Goal: Task Accomplishment & Management: Manage account settings

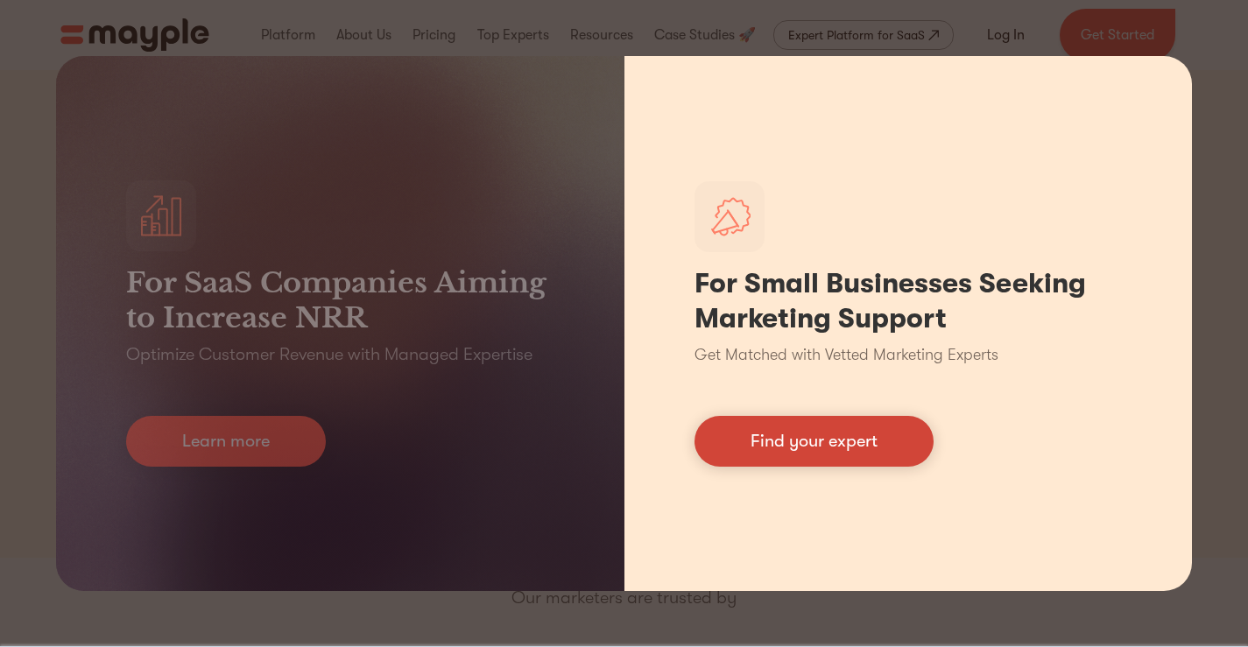
click at [842, 449] on link "Find your expert" at bounding box center [814, 441] width 239 height 51
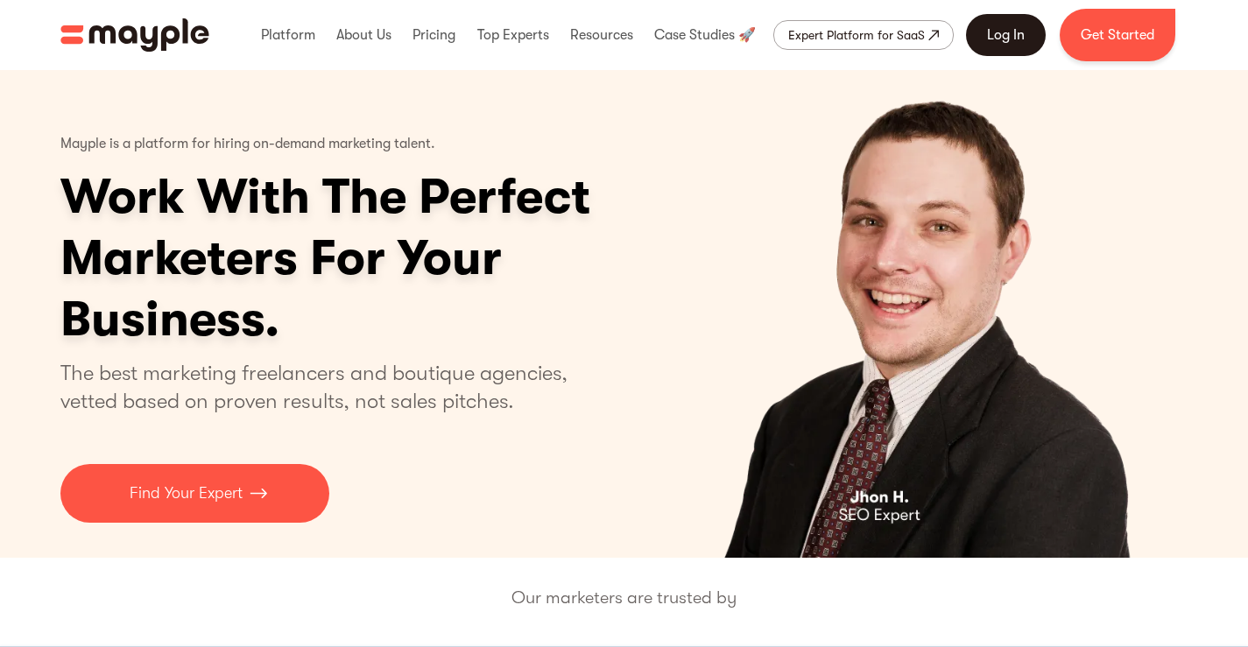
click at [1005, 36] on link "Log In" at bounding box center [1006, 35] width 80 height 42
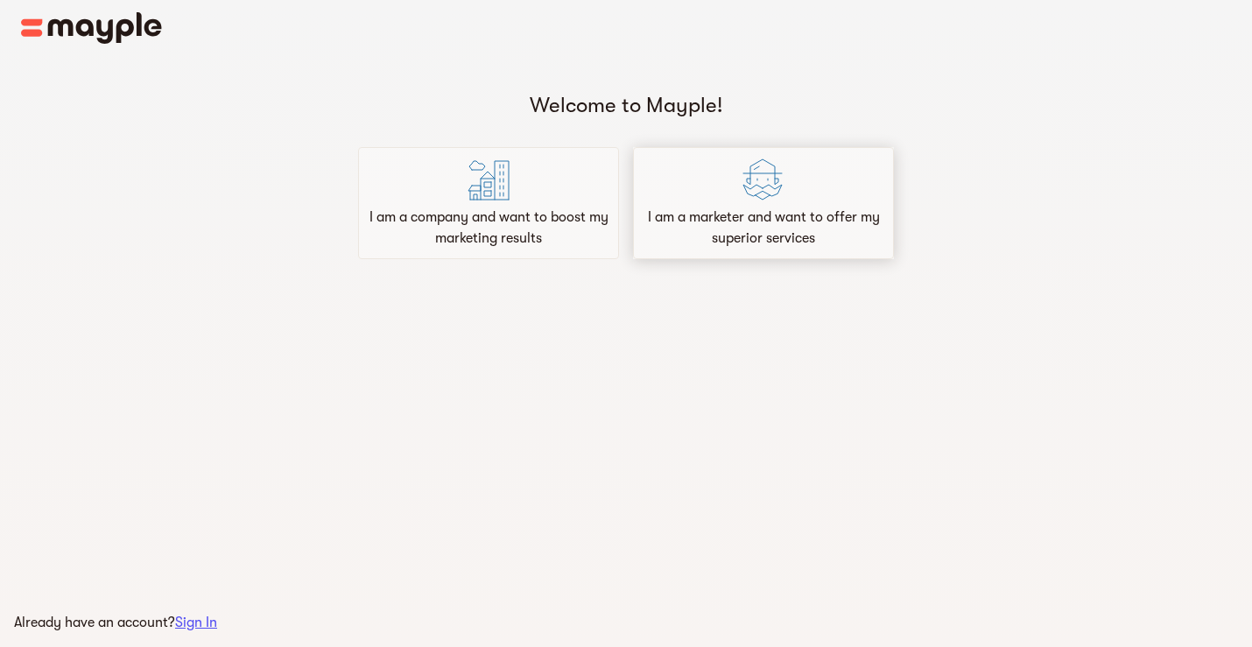
click at [652, 200] on div "I am a marketer and want to offer my superior services" at bounding box center [763, 203] width 261 height 112
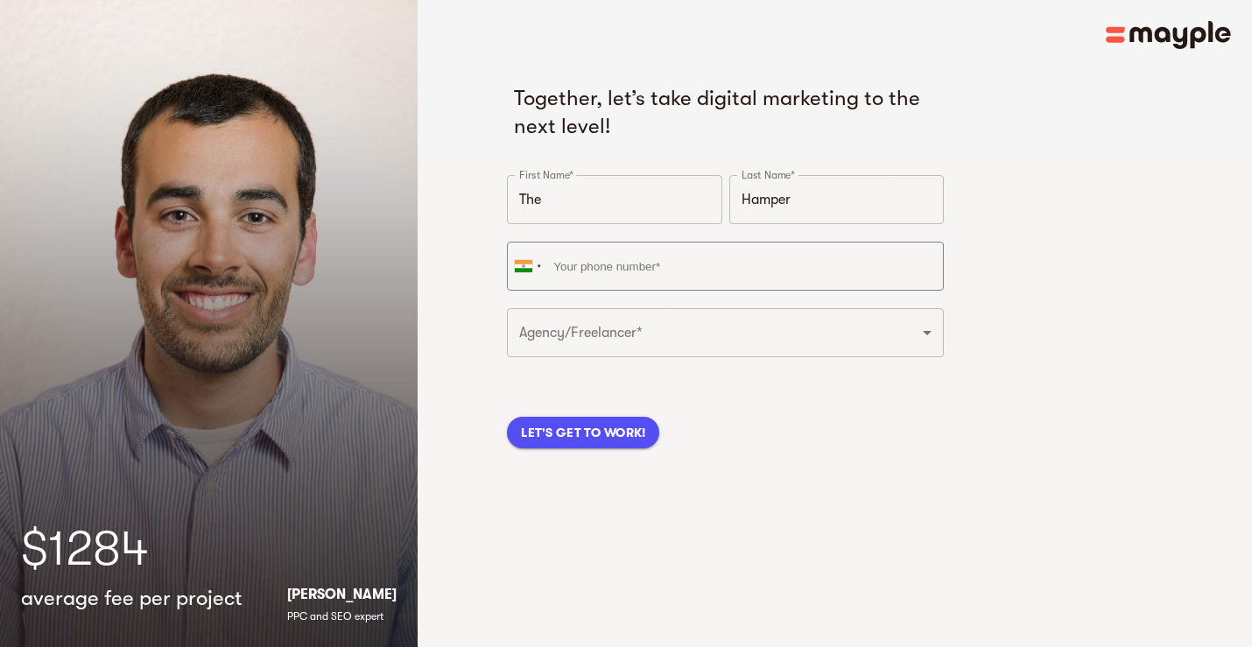
click at [1172, 43] on img at bounding box center [1168, 35] width 125 height 28
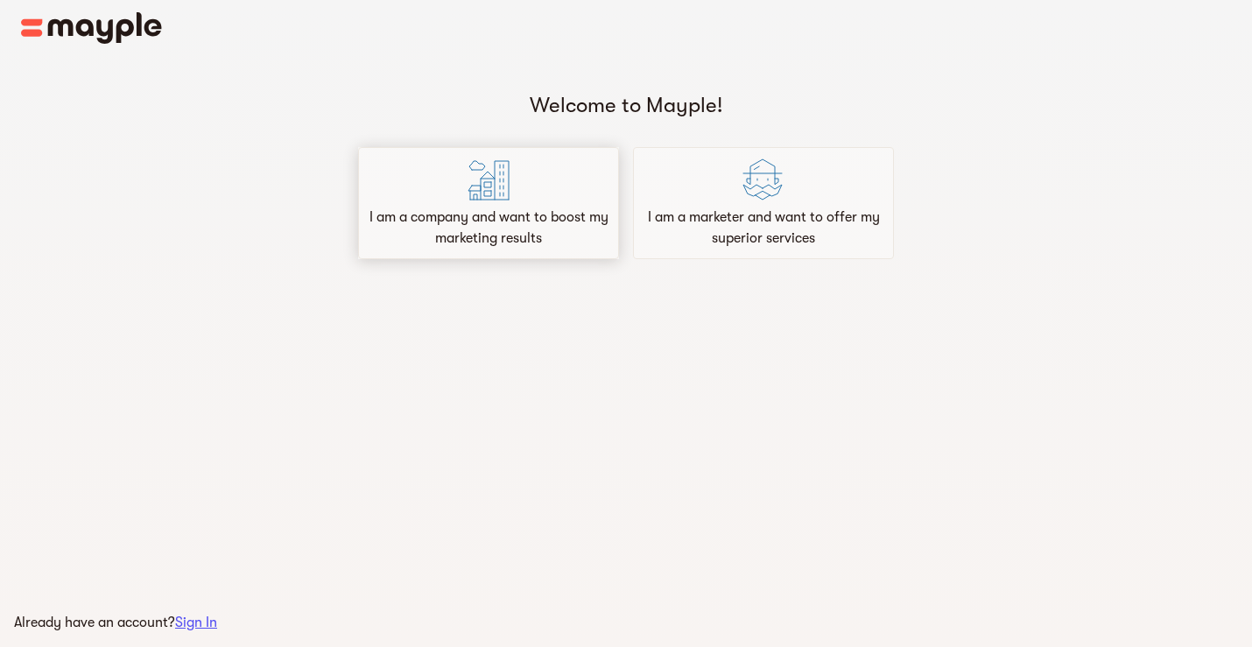
click at [510, 237] on p "I am a company and want to boost my marketing results" at bounding box center [488, 228] width 245 height 42
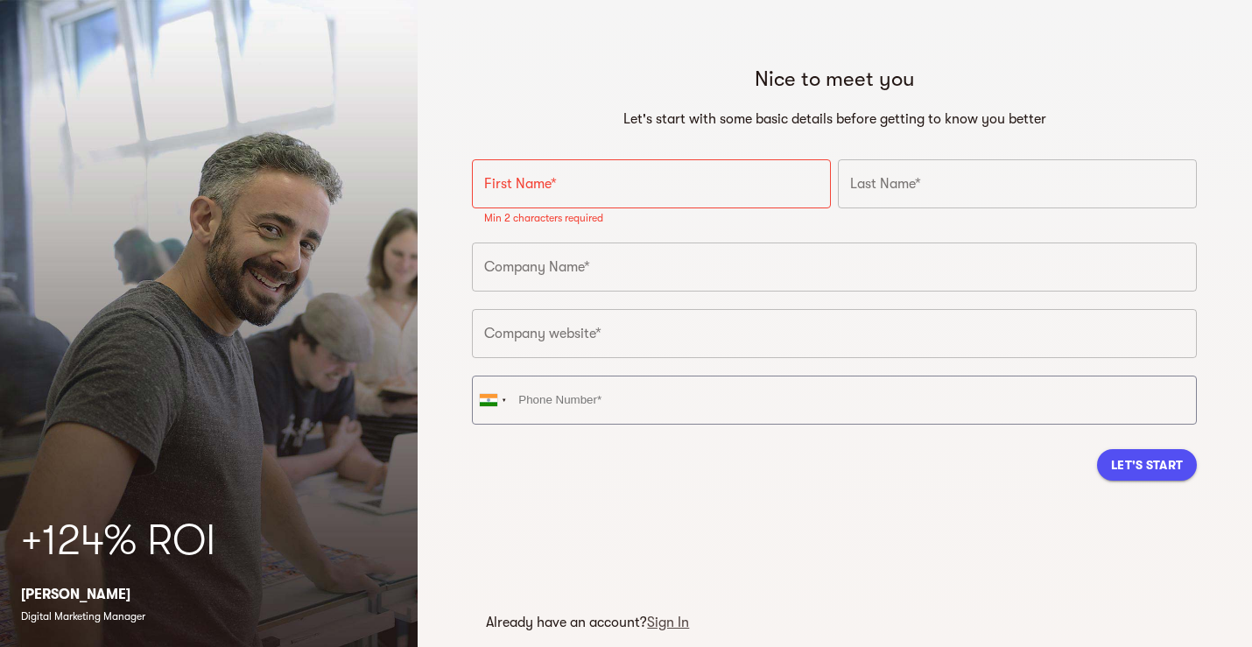
click at [718, 148] on div "Nice to meet you Let's start with some basic details before getting to know you…" at bounding box center [834, 280] width 725 height 430
click at [597, 176] on input "text" at bounding box center [651, 183] width 359 height 49
paste input "The Hamper Studio"
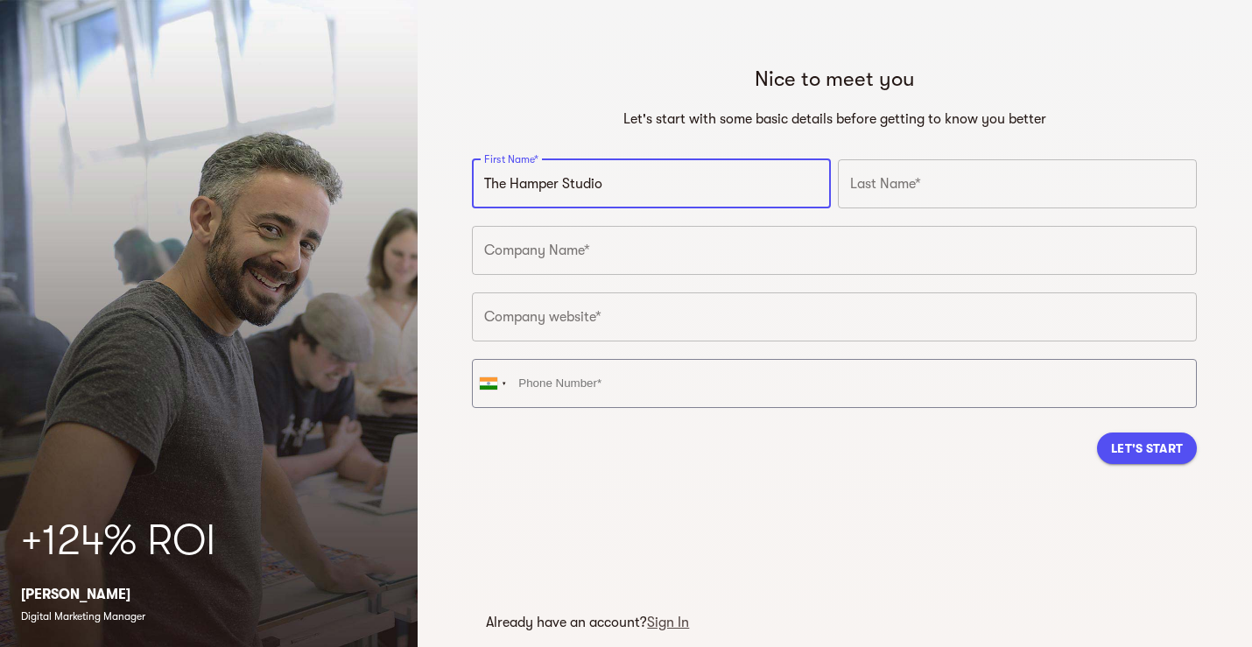
drag, startPoint x: 645, startPoint y: 185, endPoint x: 564, endPoint y: 202, distance: 83.3
click at [564, 202] on input "The Hamper Studio" at bounding box center [651, 183] width 359 height 49
click at [820, 187] on input "The Hamper" at bounding box center [651, 183] width 359 height 49
type input "The Hamper"
click at [857, 185] on input "text" at bounding box center [1017, 183] width 359 height 49
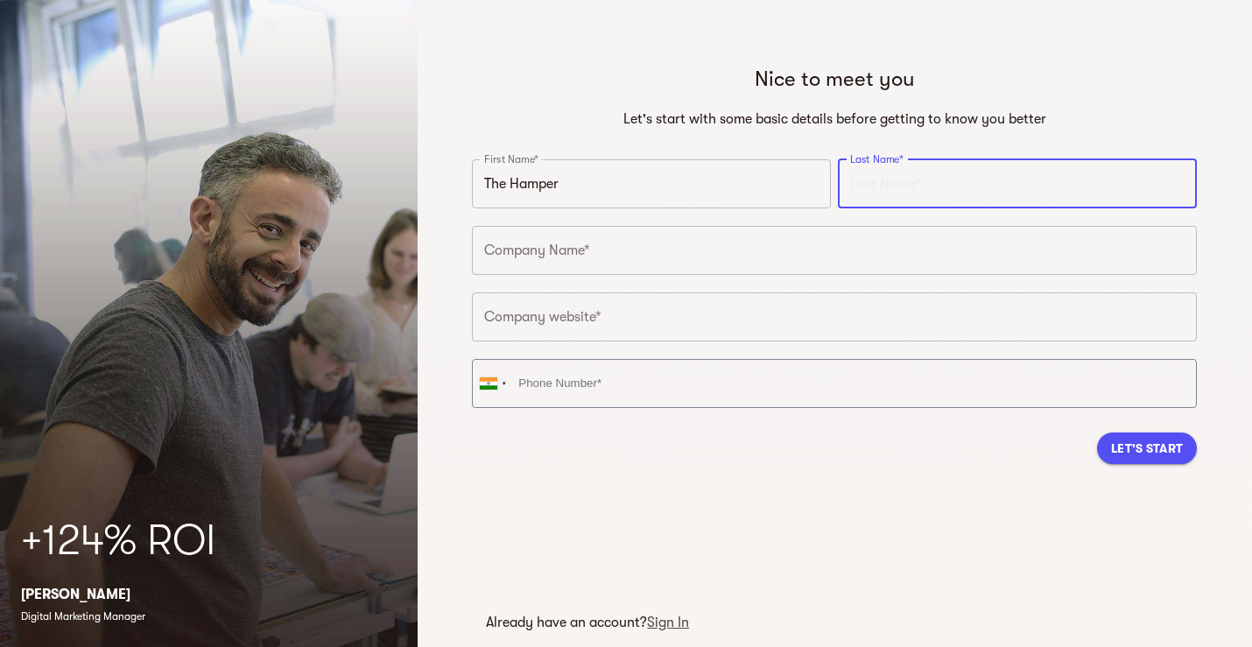
paste input "Studio"
type input "Studio"
click at [642, 257] on input "text" at bounding box center [834, 250] width 725 height 49
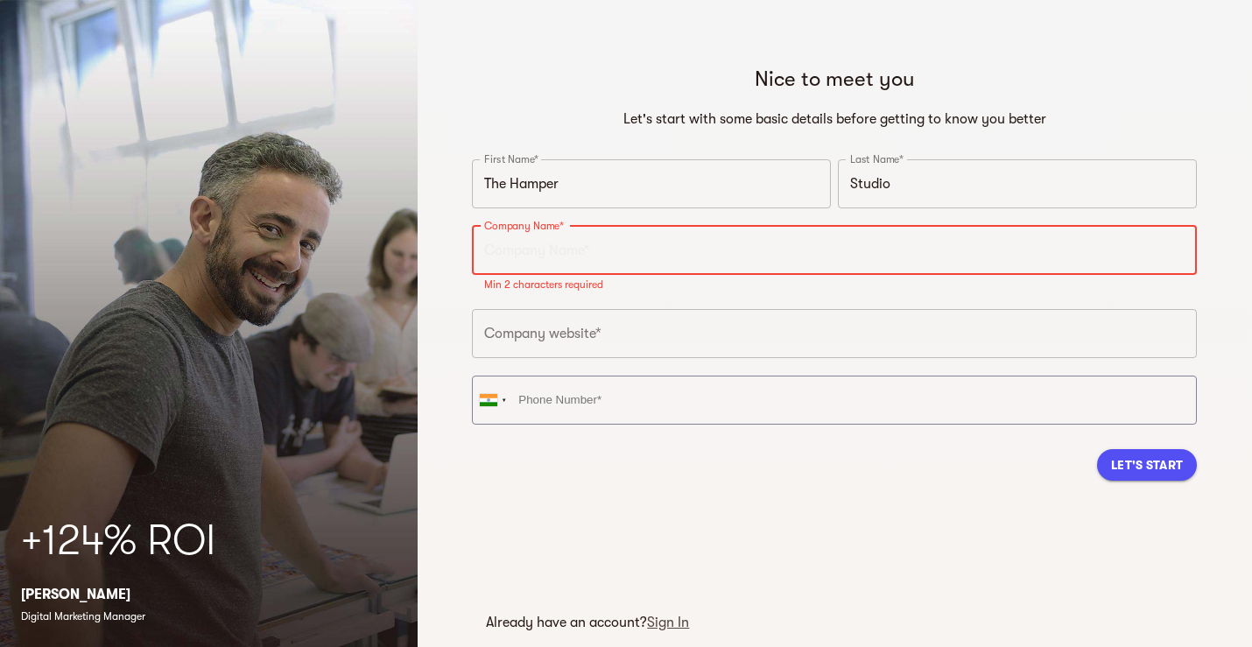
paste input "The Hamper Studio"
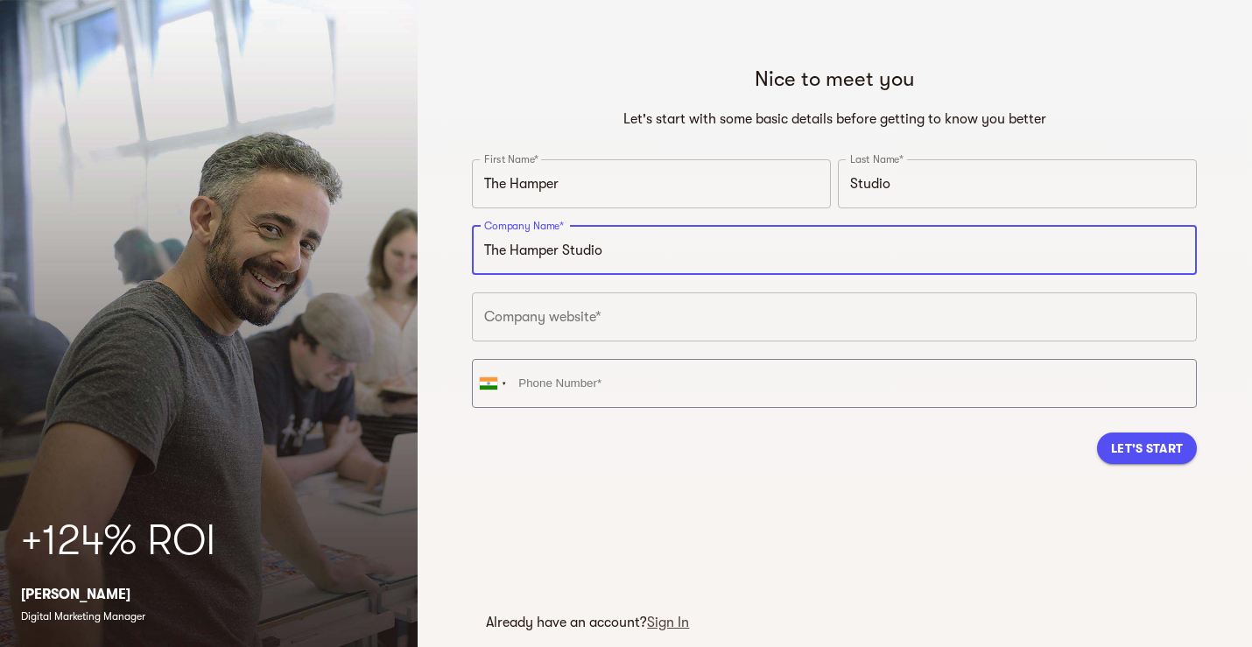
type input "The Hamper Studio"
click at [621, 311] on input "text" at bounding box center [834, 317] width 725 height 49
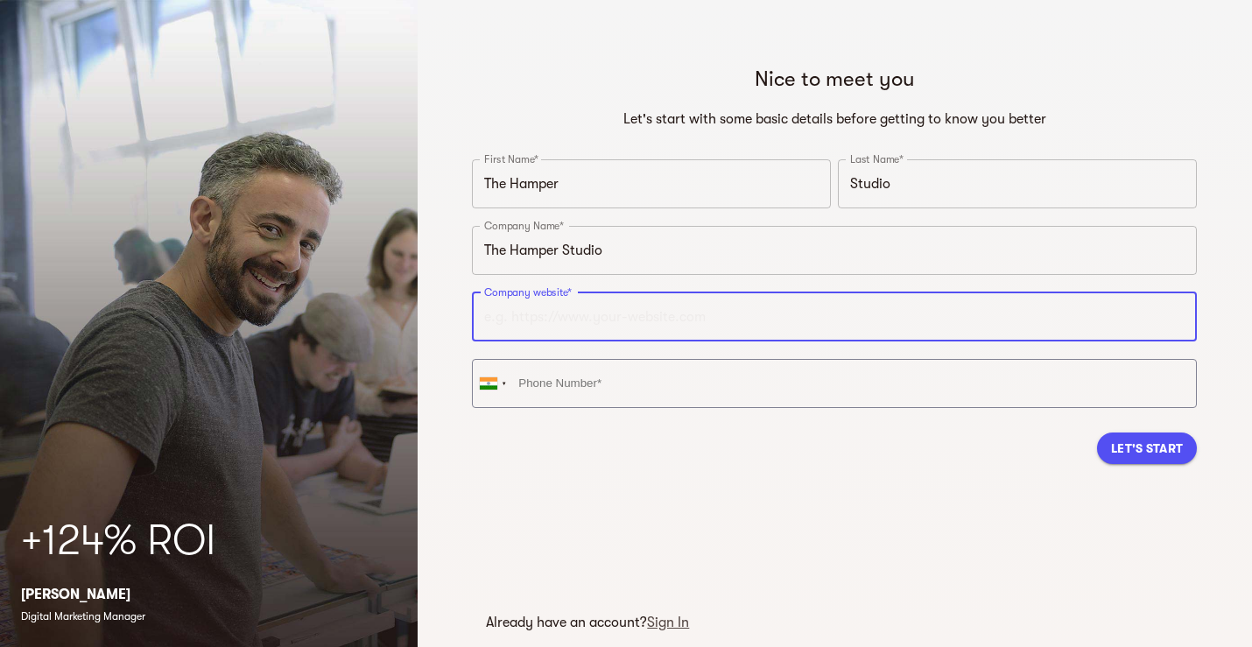
paste input "thehamperstudio.com.au"
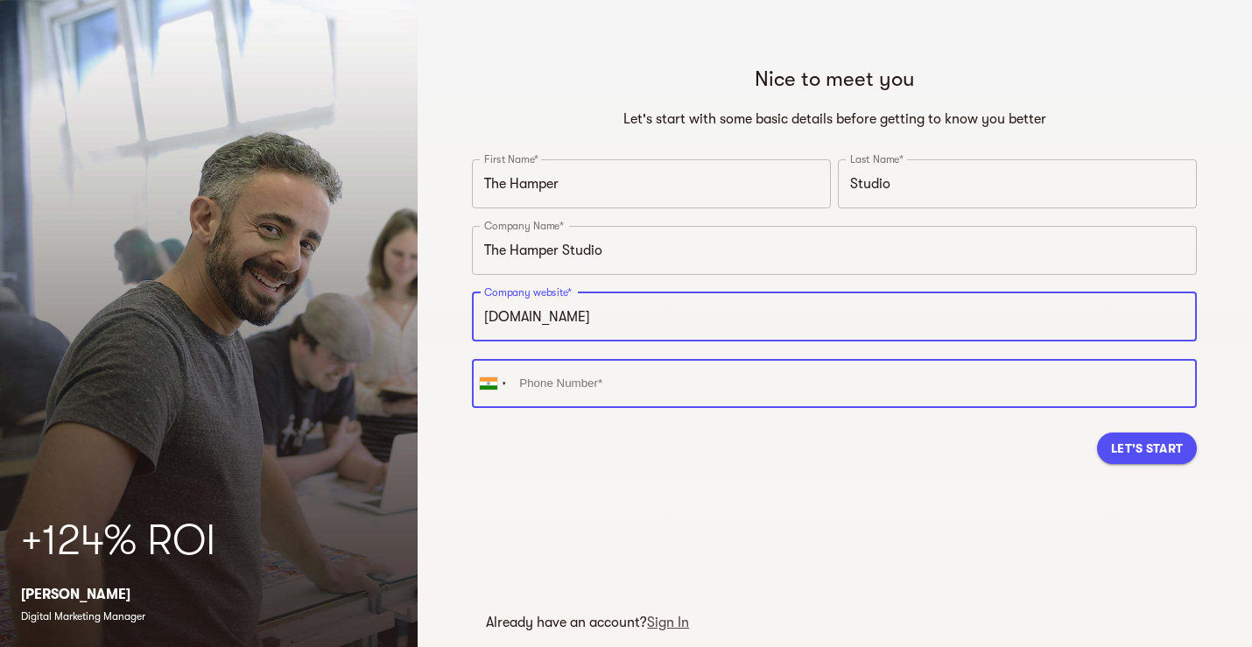
type input "https://thehamperstudio.com.au"
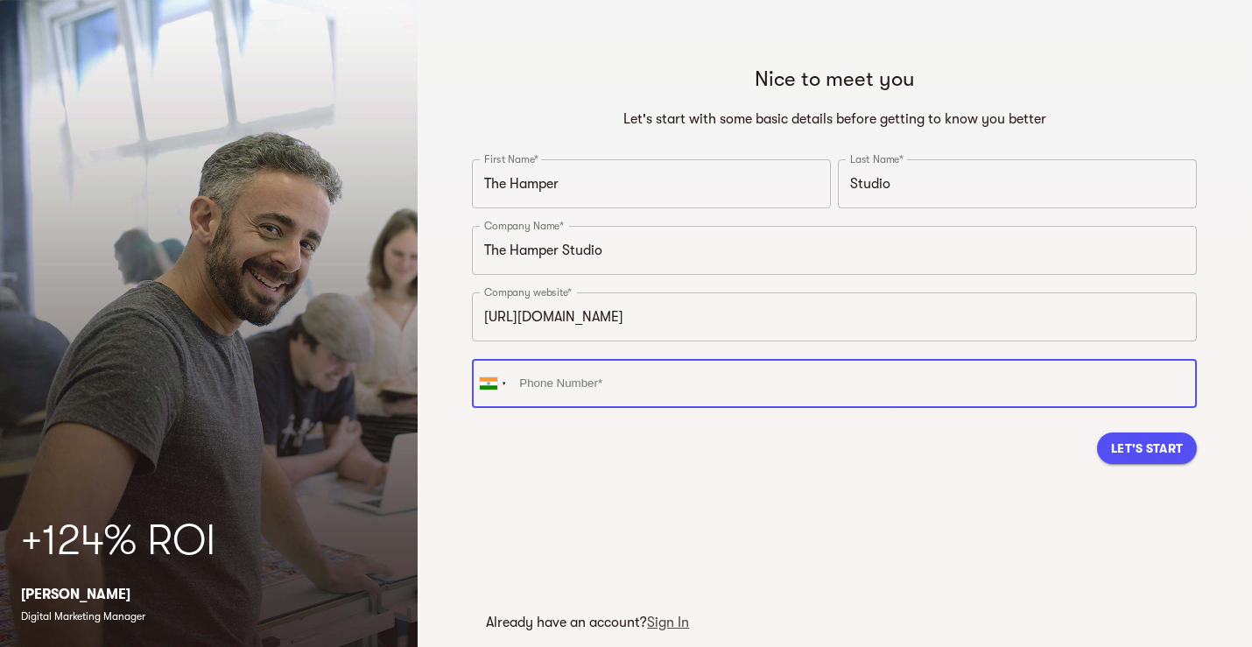
click at [631, 370] on input "tel" at bounding box center [834, 383] width 725 height 49
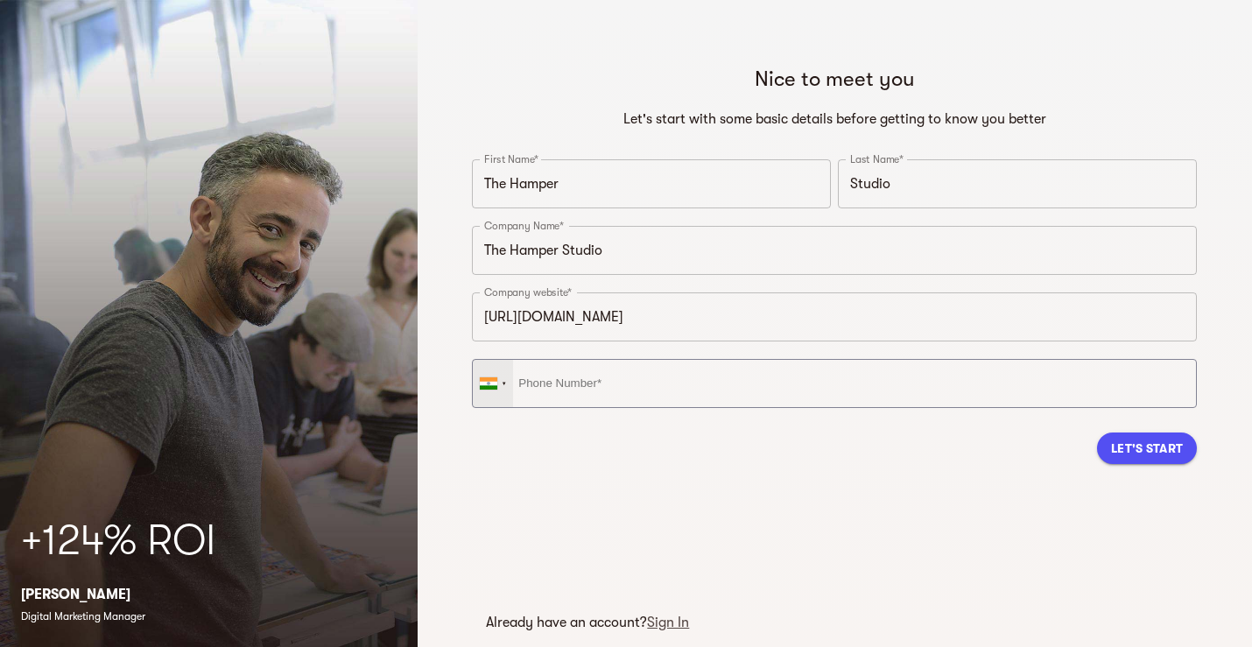
click at [497, 385] on div at bounding box center [493, 383] width 40 height 47
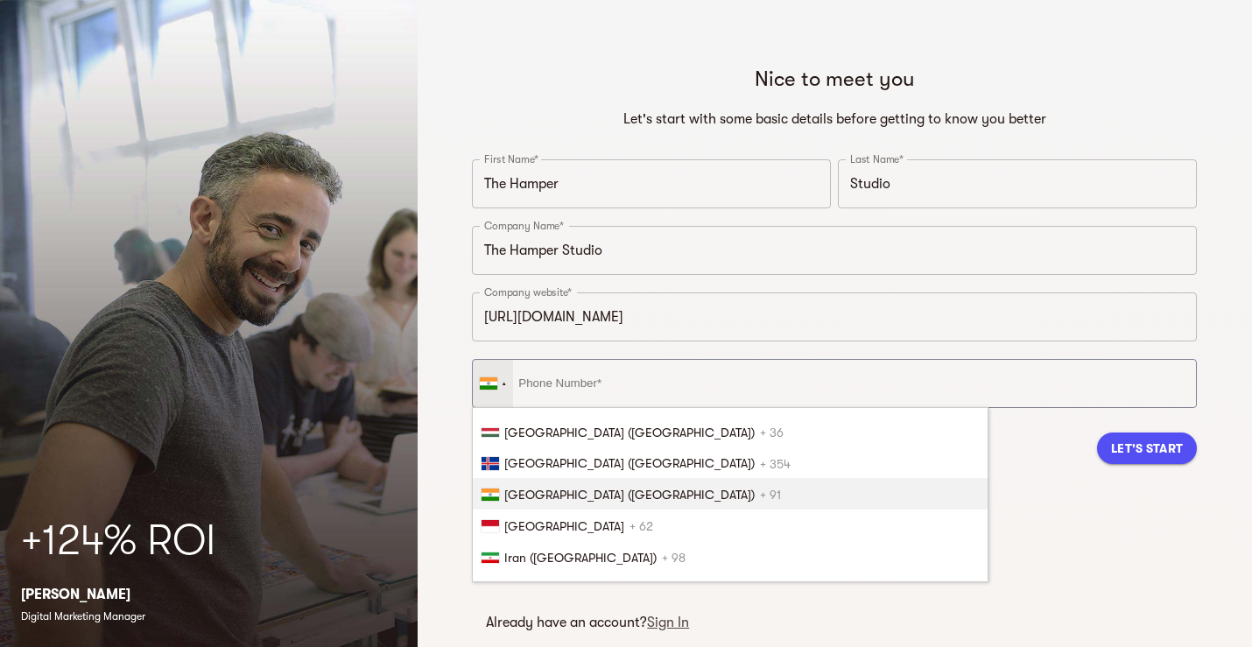
scroll to position [2, 0]
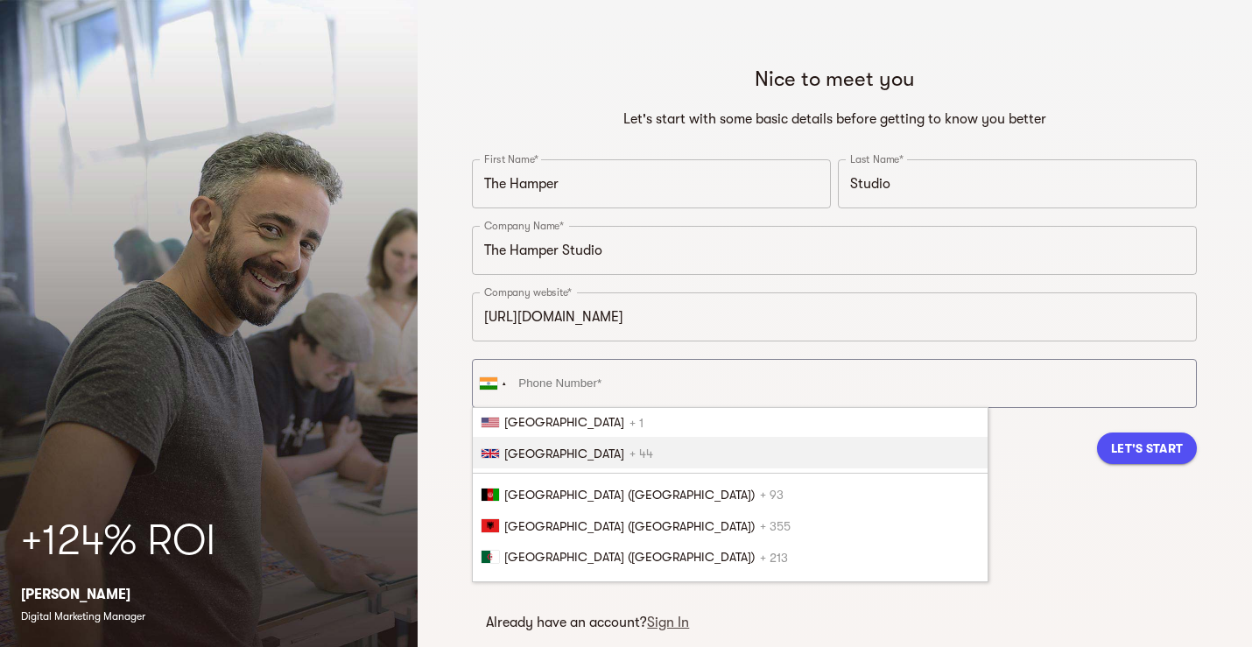
click at [933, 483] on div "Nice to meet you Let's start with some basic details before getting to know you…" at bounding box center [834, 294] width 753 height 487
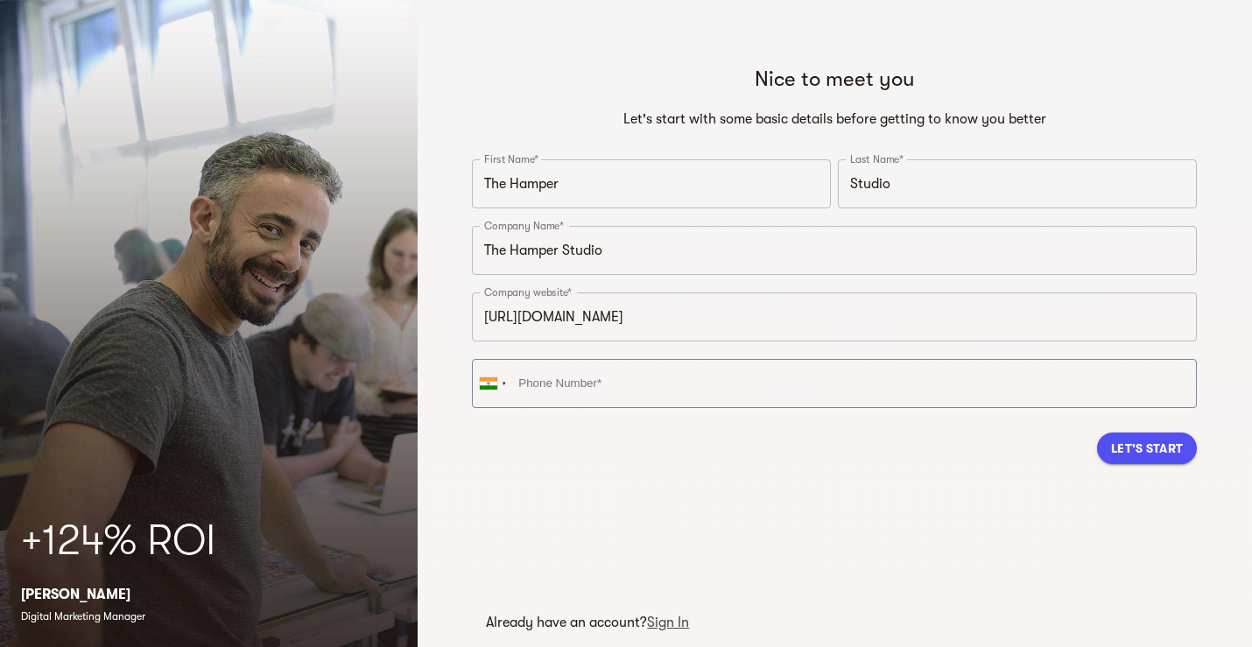
click at [1127, 455] on span "Let's Start" at bounding box center [1147, 448] width 72 height 21
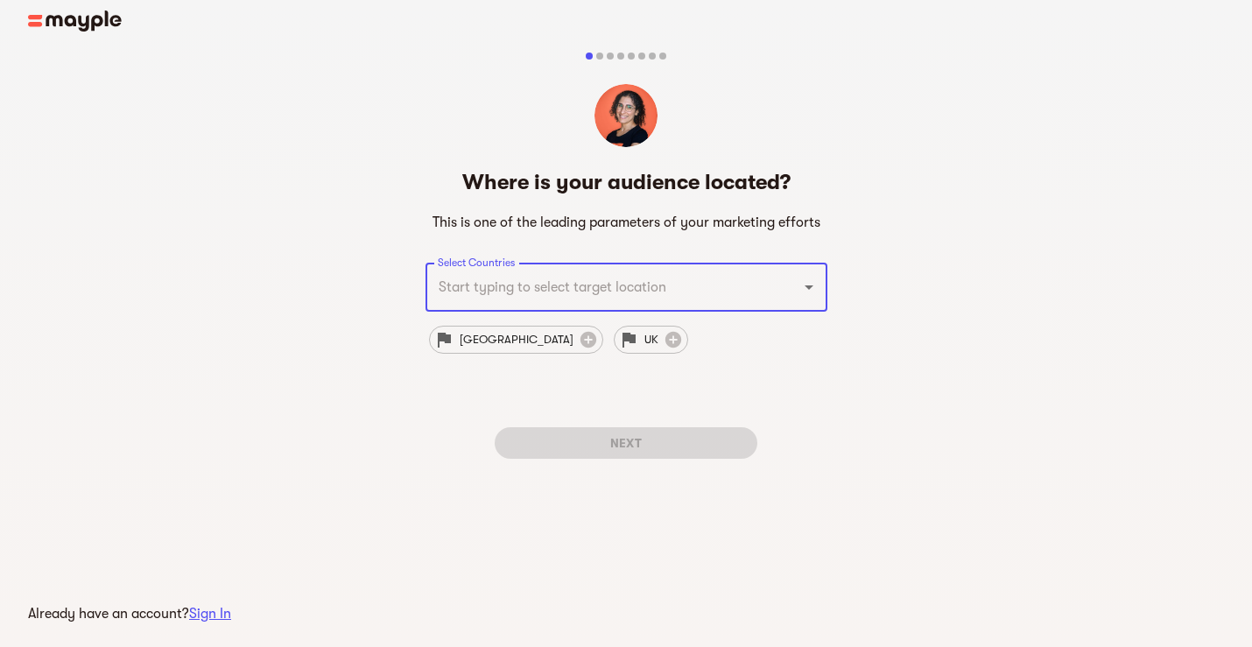
click at [609, 300] on input "Select Countries" at bounding box center [602, 287] width 337 height 33
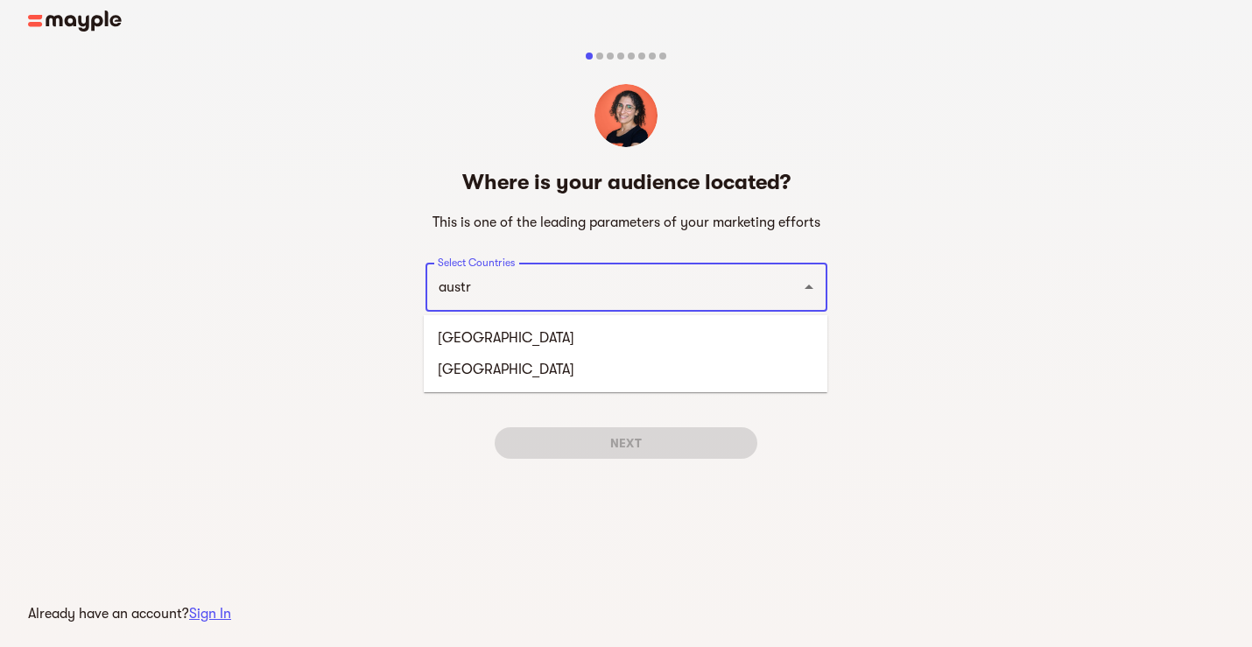
type input "austra"
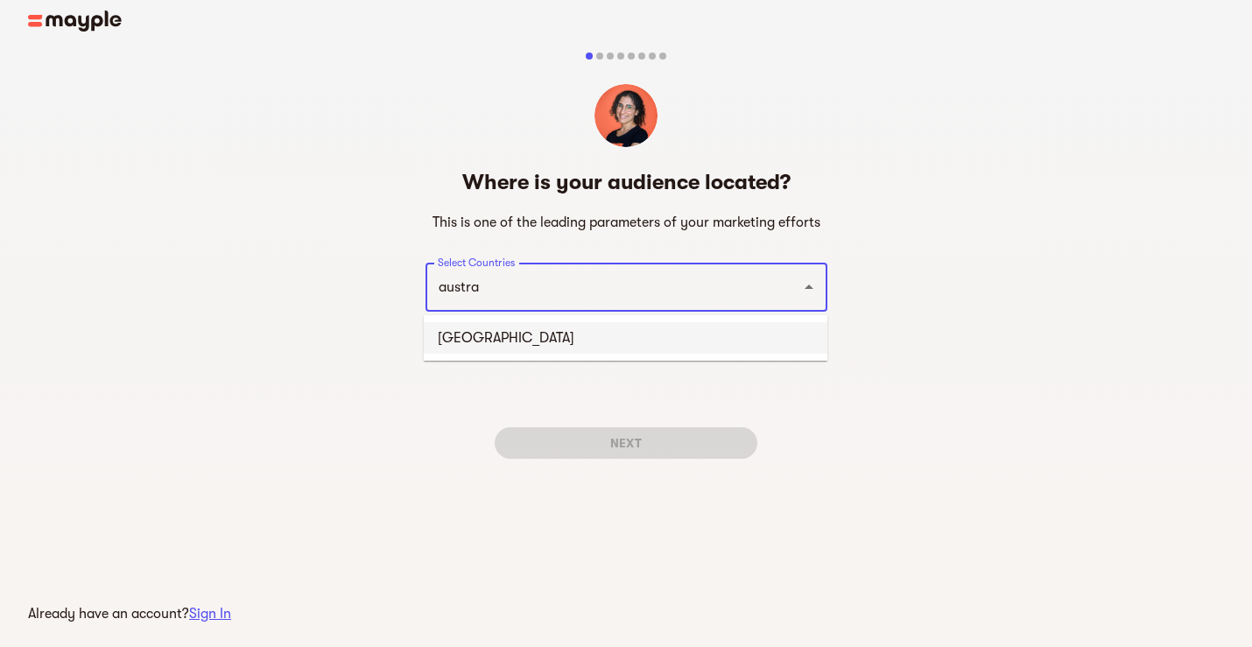
click at [592, 331] on li "Australia" at bounding box center [626, 338] width 404 height 32
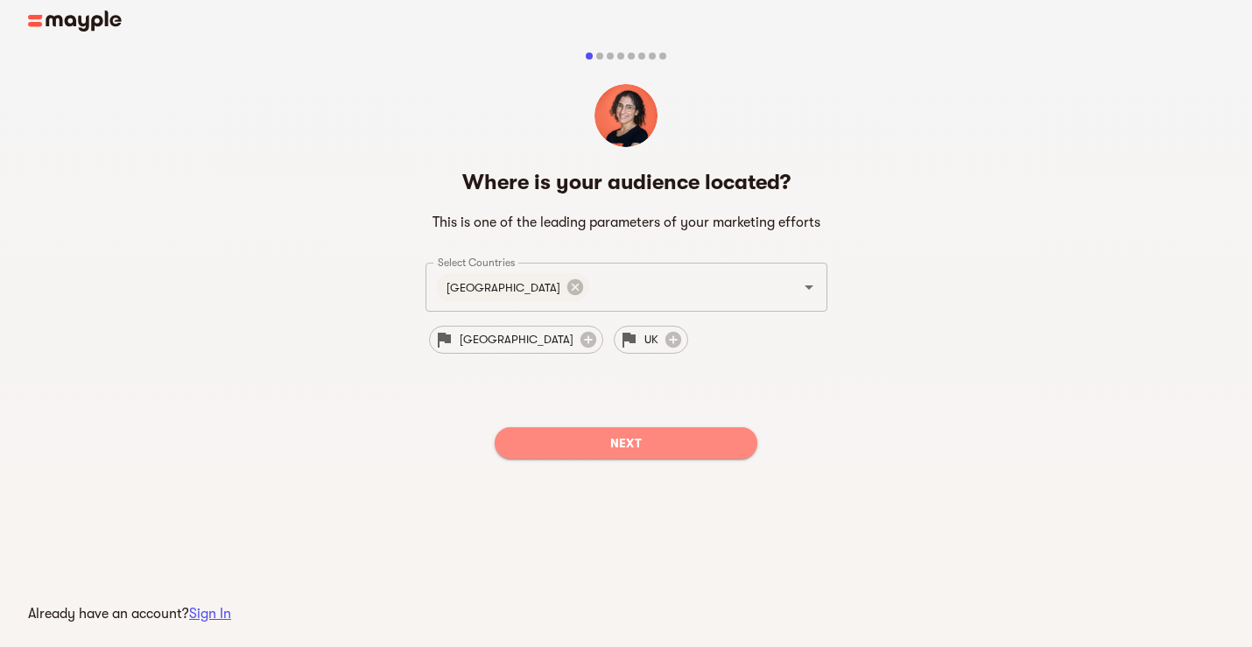
click at [624, 436] on span "Next" at bounding box center [626, 443] width 235 height 21
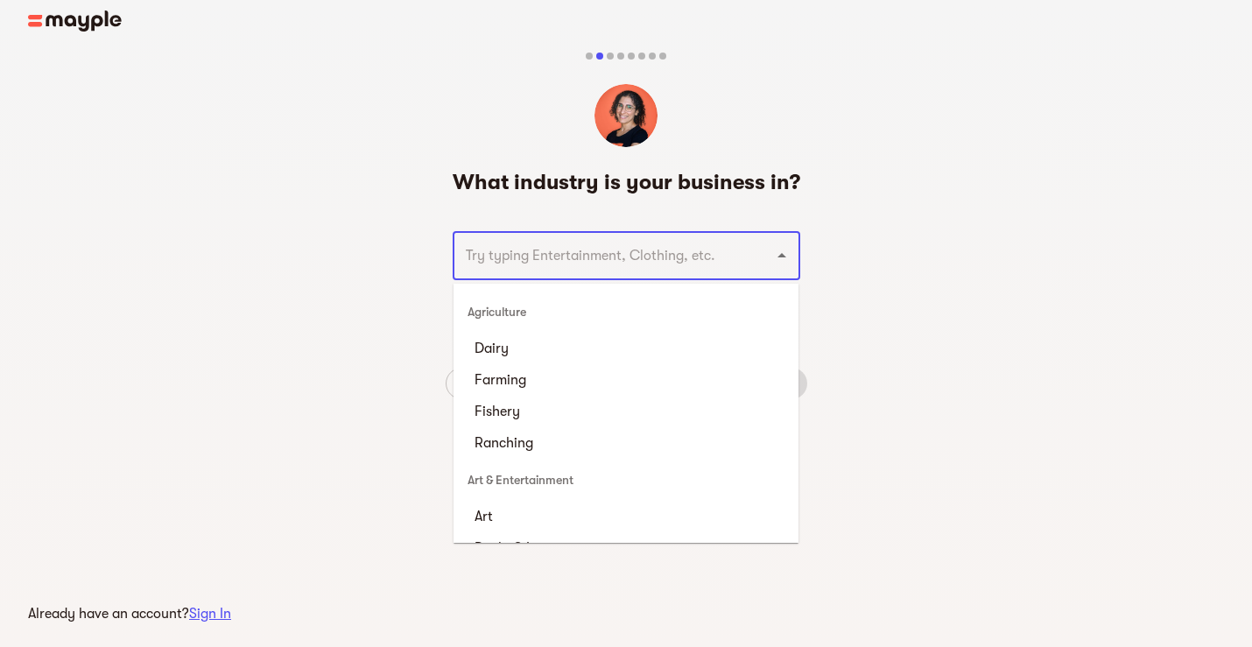
click at [676, 260] on input "text" at bounding box center [602, 255] width 283 height 33
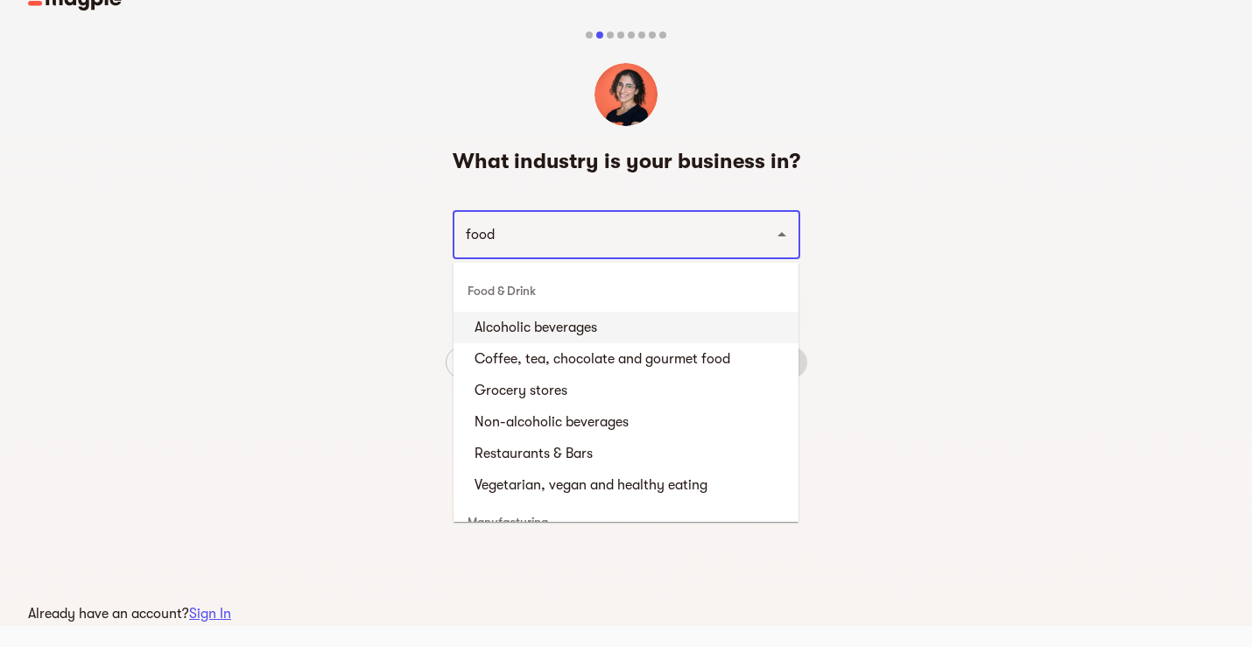
click at [569, 314] on li "Alcoholic beverages" at bounding box center [626, 328] width 345 height 32
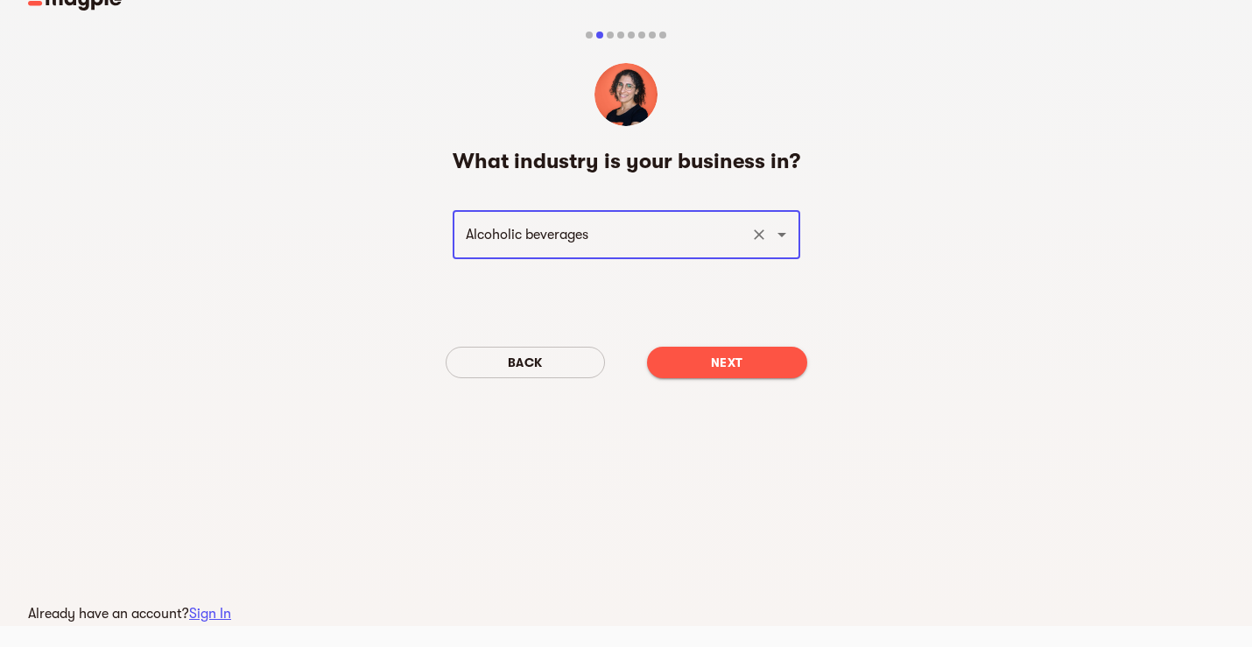
type input "Alcoholic beverages"
click at [770, 353] on span "Next" at bounding box center [727, 362] width 132 height 21
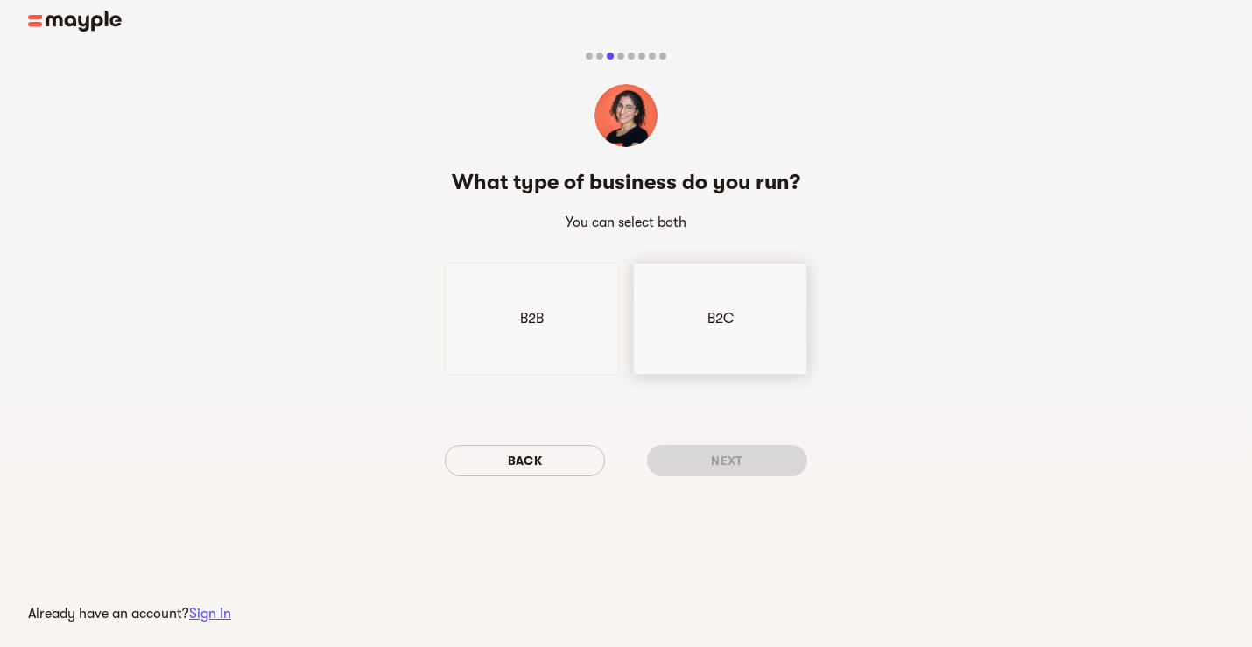
click at [689, 335] on div "B2C" at bounding box center [720, 319] width 174 height 112
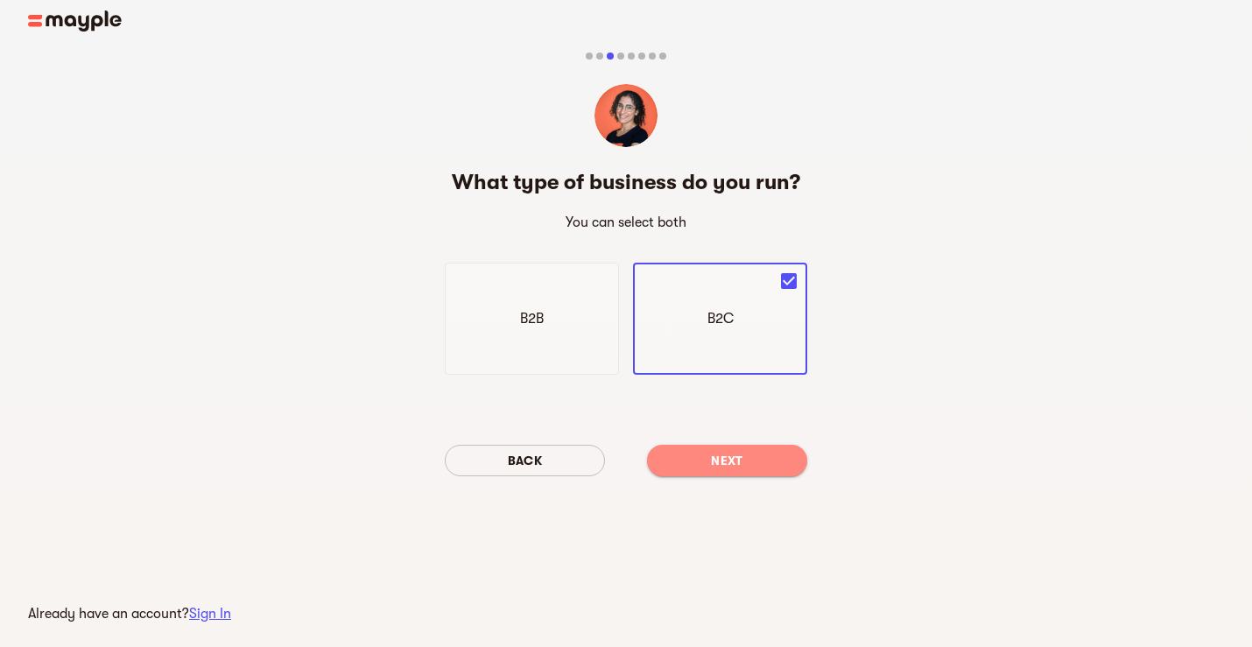
click at [753, 469] on span "Next" at bounding box center [727, 460] width 132 height 21
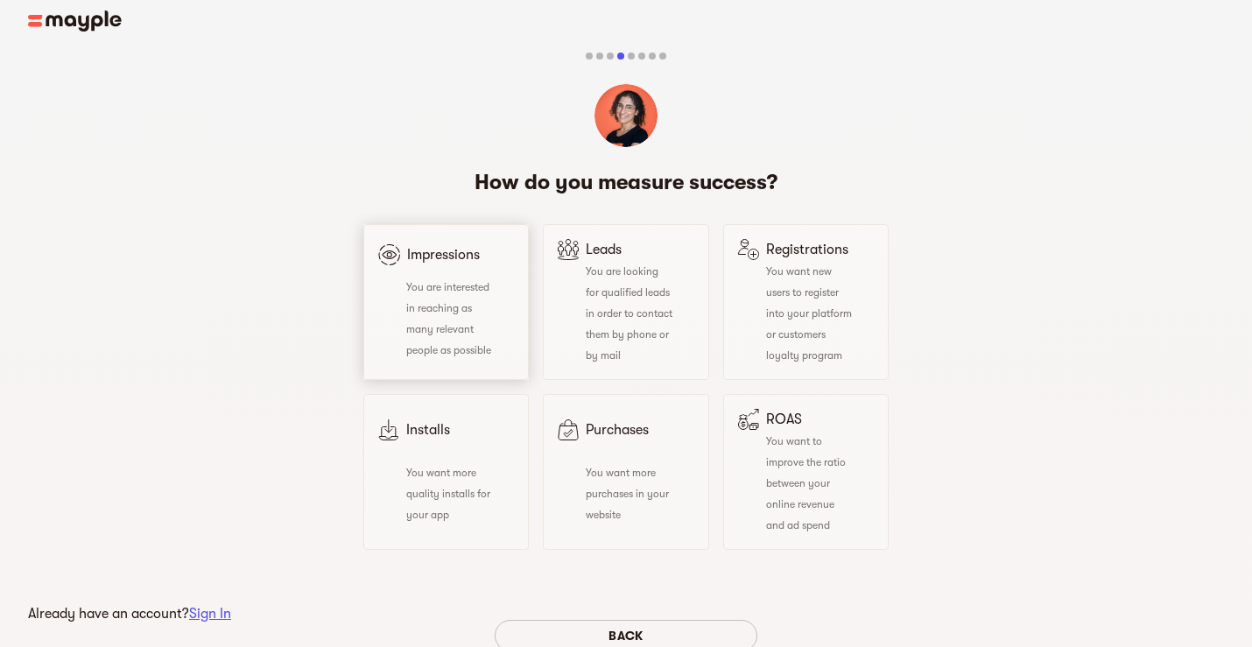
click at [519, 304] on div "Impressions You are interested in reaching as many relevant people as possible" at bounding box center [446, 302] width 166 height 156
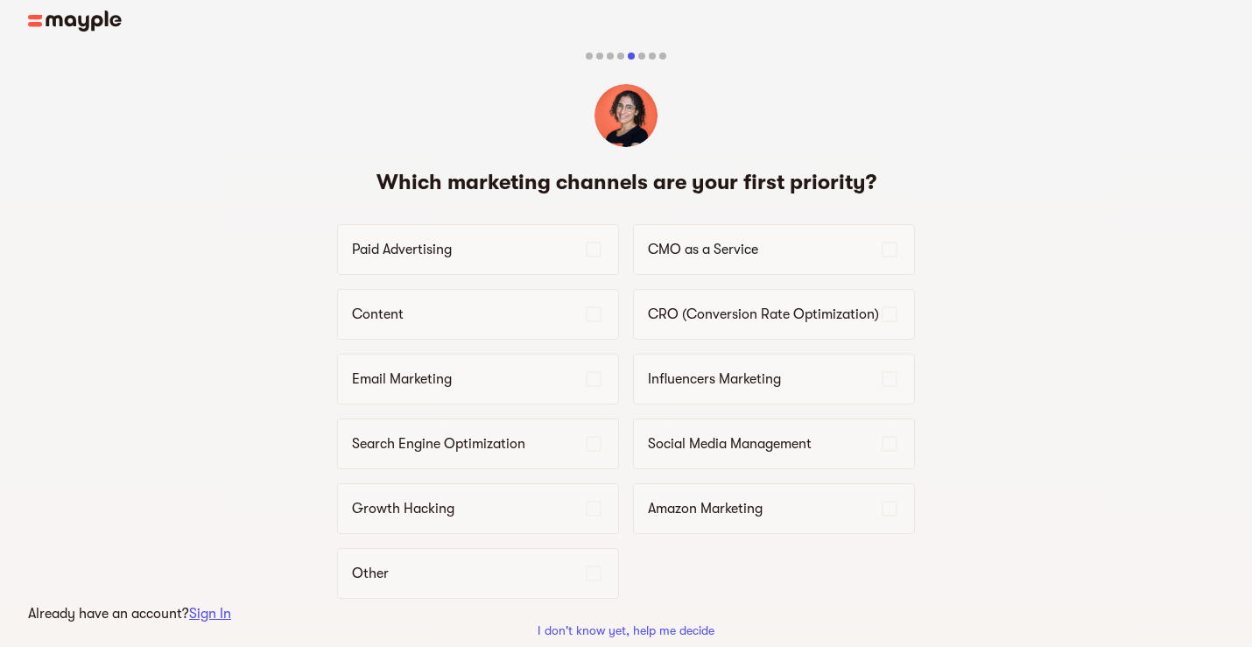
scroll to position [194, 0]
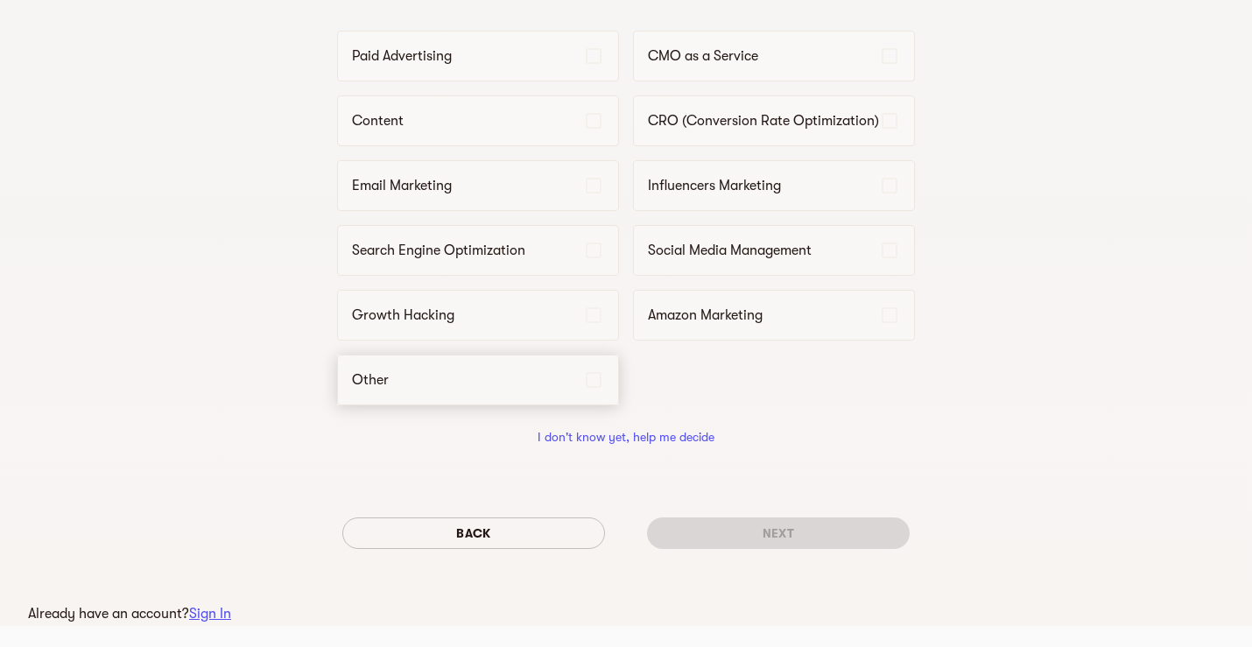
click at [551, 377] on p "Other" at bounding box center [467, 380] width 231 height 21
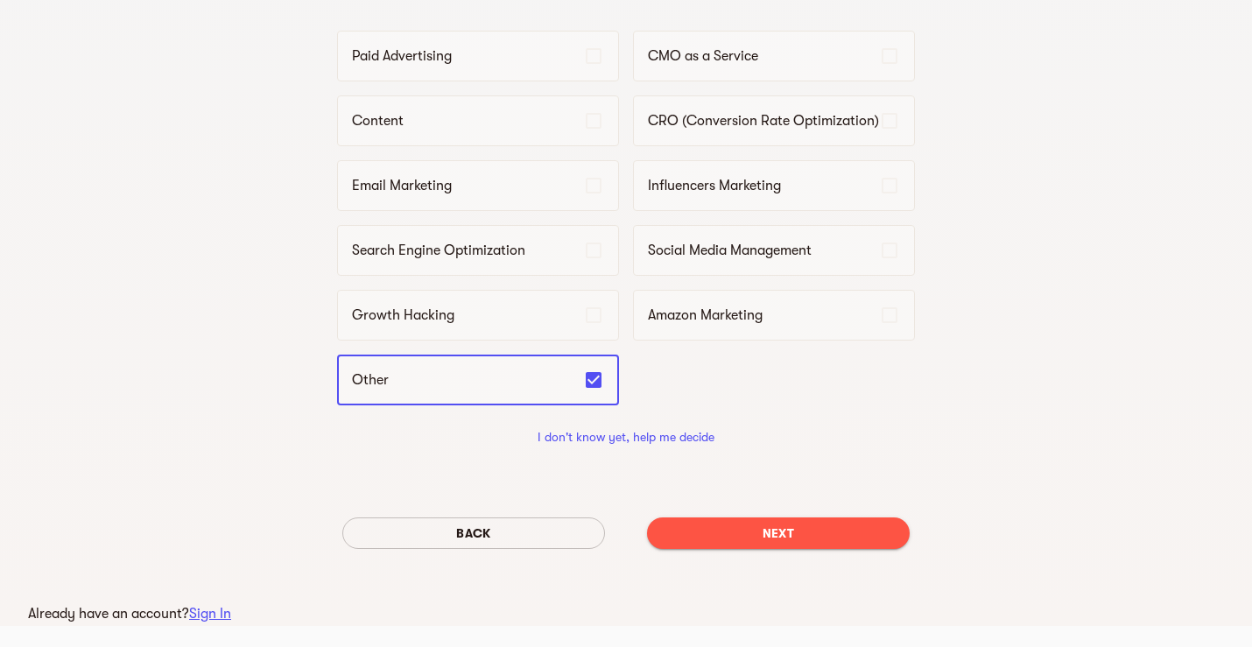
click at [789, 518] on div "Back Next" at bounding box center [626, 534] width 578 height 60
click at [830, 554] on div "Back Next" at bounding box center [626, 534] width 578 height 60
click at [832, 540] on span "Next" at bounding box center [778, 533] width 235 height 21
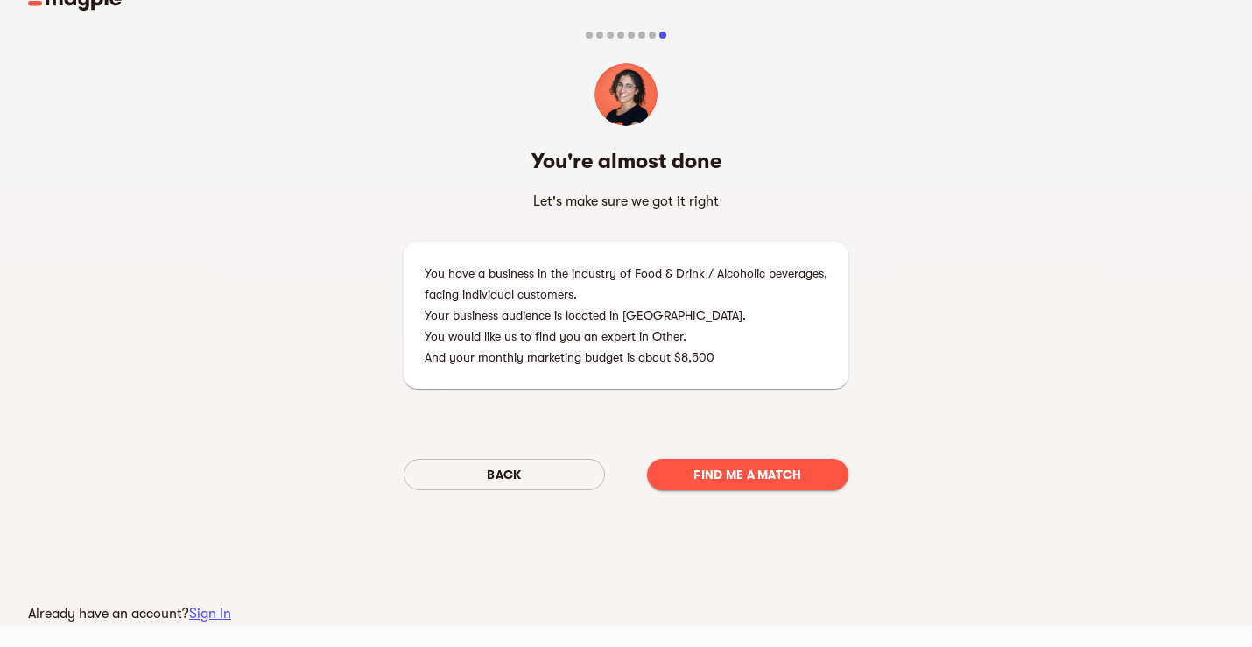
scroll to position [0, 0]
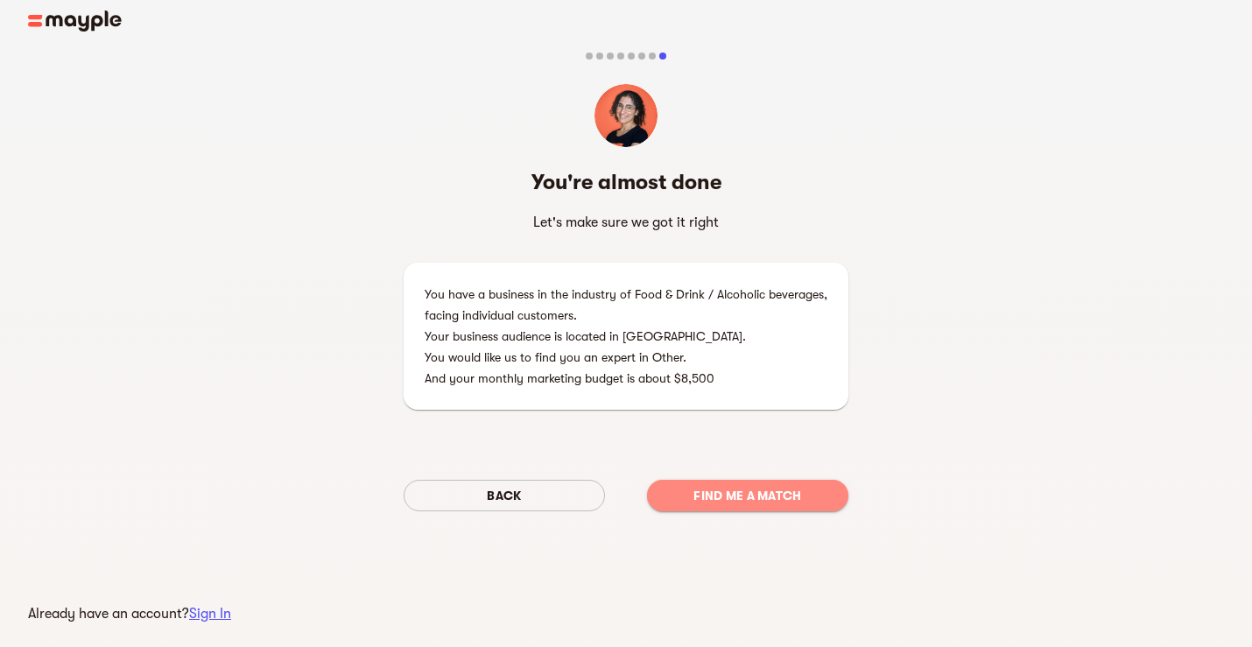
click at [791, 505] on span "Find me a match" at bounding box center [747, 495] width 173 height 21
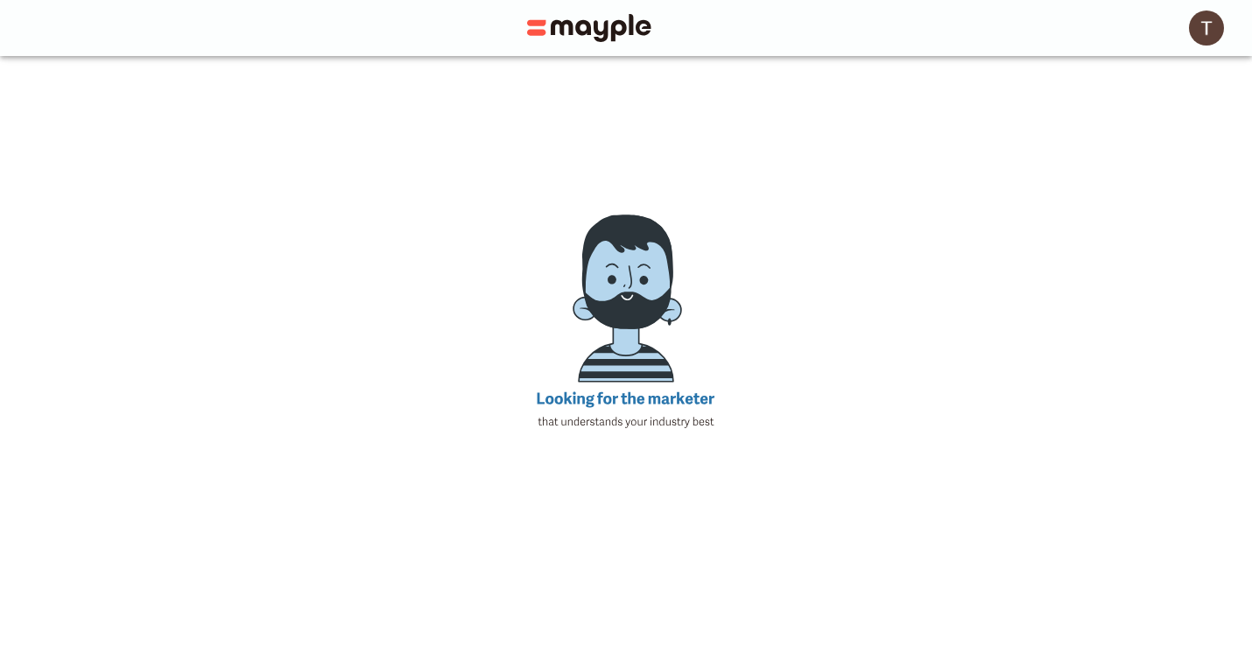
click at [1209, 41] on img "button" at bounding box center [1206, 28] width 35 height 35
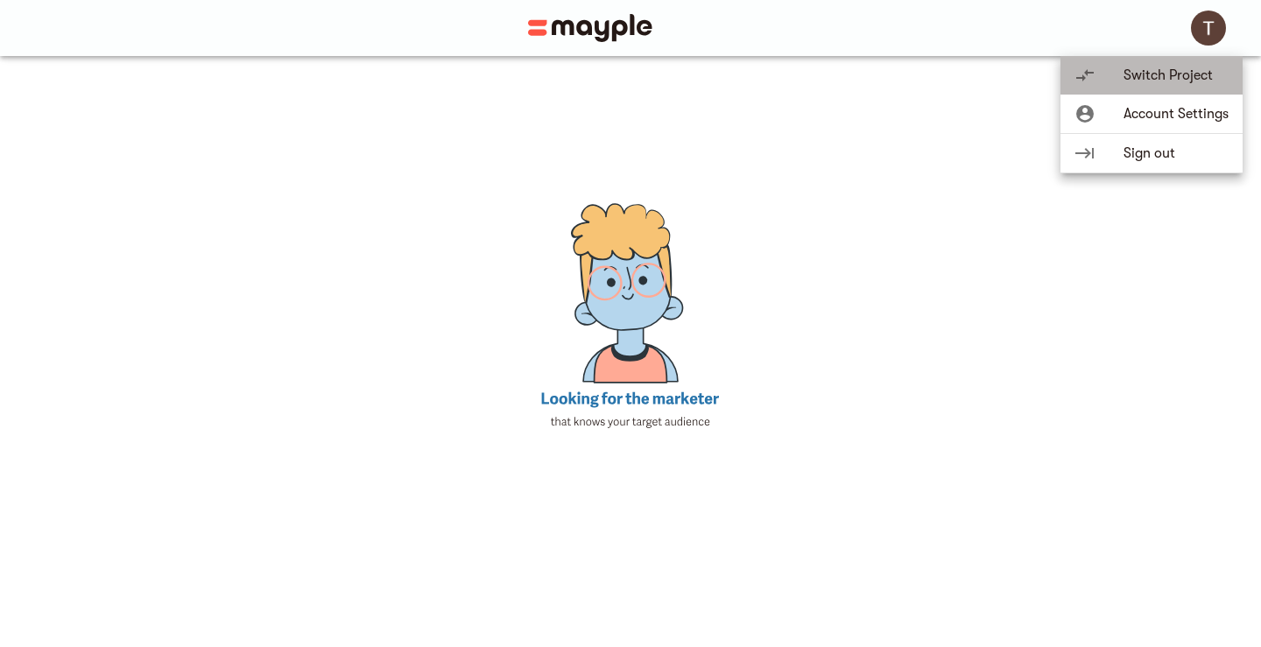
drag, startPoint x: 1198, startPoint y: 79, endPoint x: 1193, endPoint y: 116, distance: 38.0
click at [1193, 116] on ul "compare_arrows Switch Project account_circle Account Settings keyboard_tab Sign…" at bounding box center [1152, 114] width 182 height 117
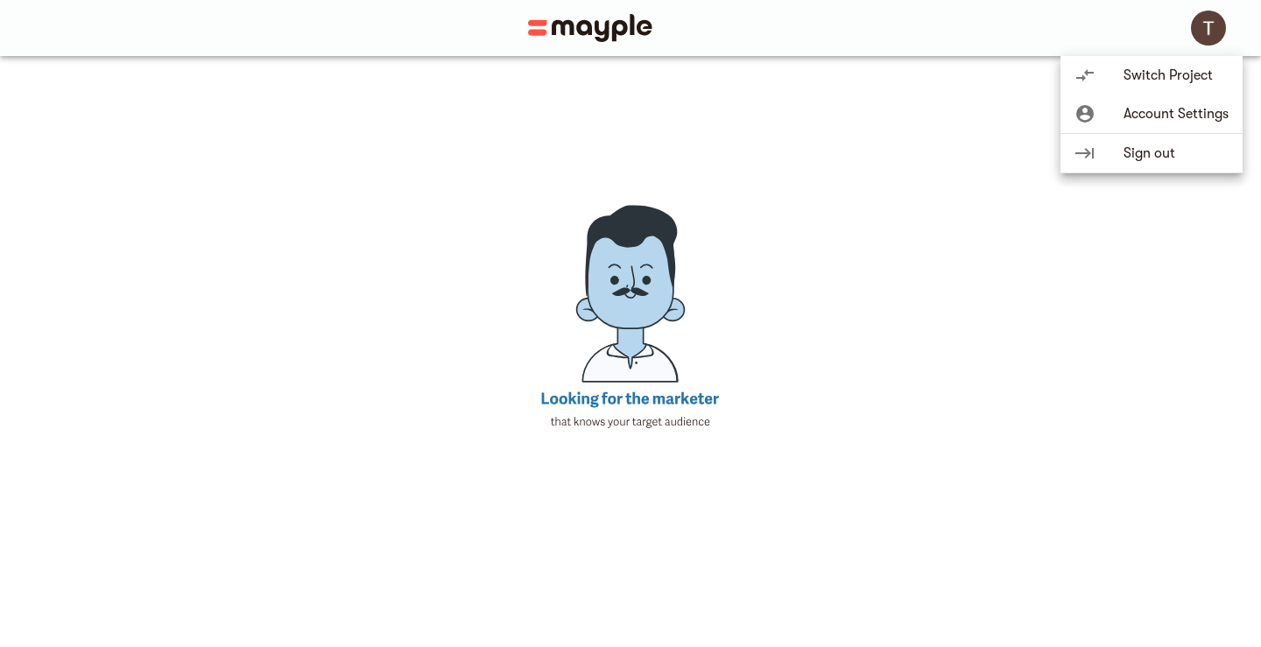
click at [1192, 116] on span "Account Settings" at bounding box center [1176, 113] width 105 height 21
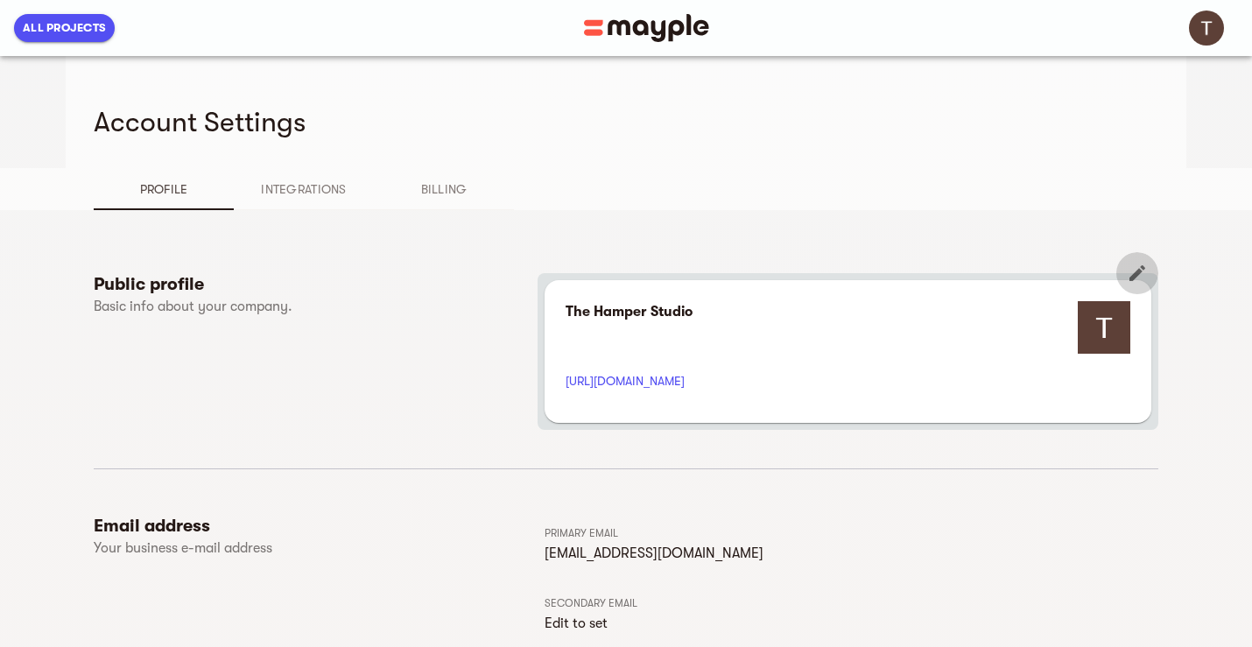
click at [1136, 272] on icon "button" at bounding box center [1137, 273] width 21 height 21
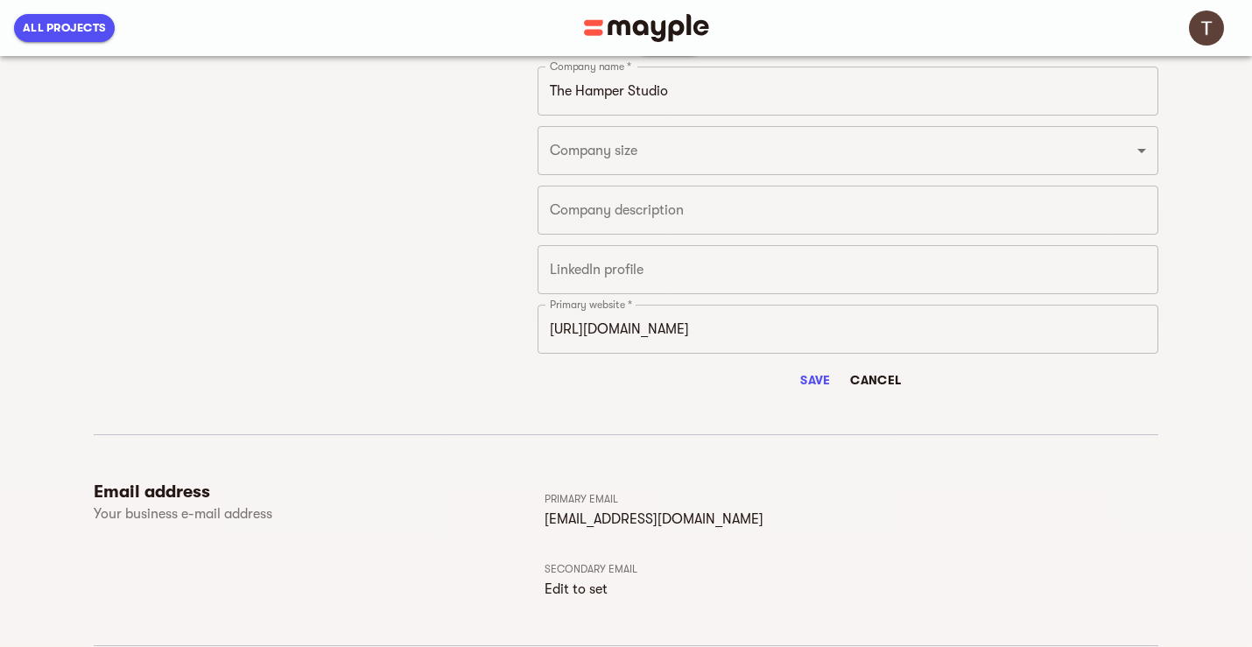
scroll to position [467, 0]
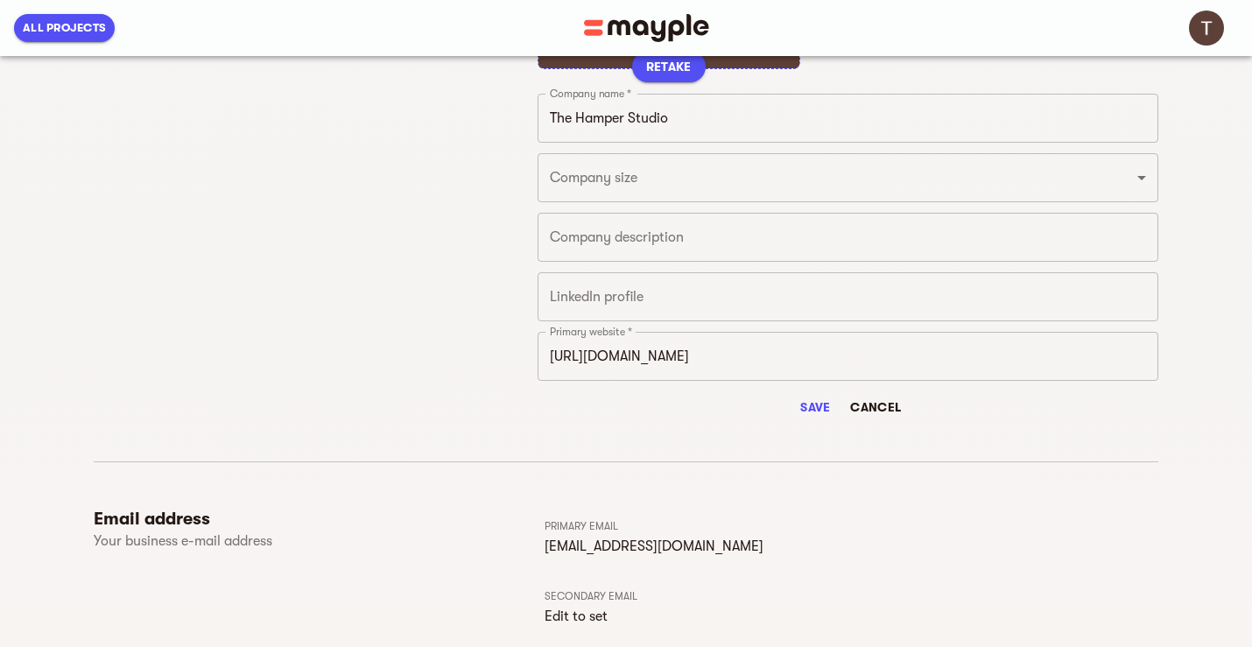
click at [681, 226] on div "x Company description" at bounding box center [848, 237] width 621 height 49
click at [476, 293] on div "Public profile Basic info about your company." at bounding box center [316, 114] width 444 height 617
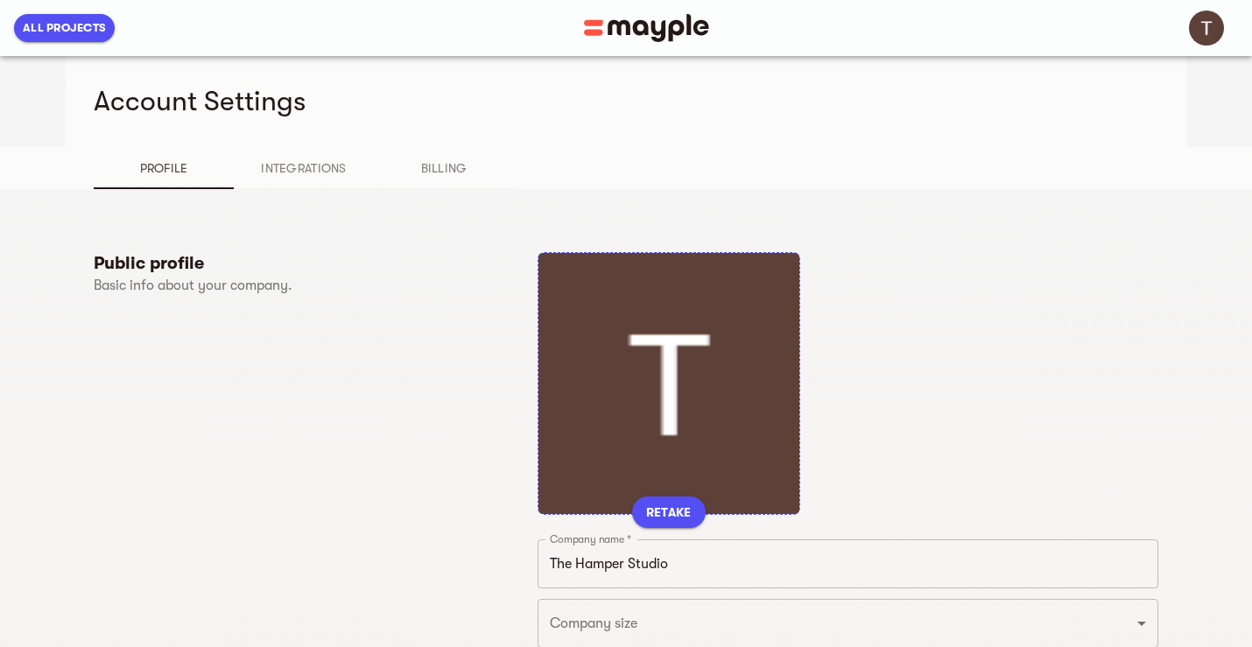
scroll to position [0, 0]
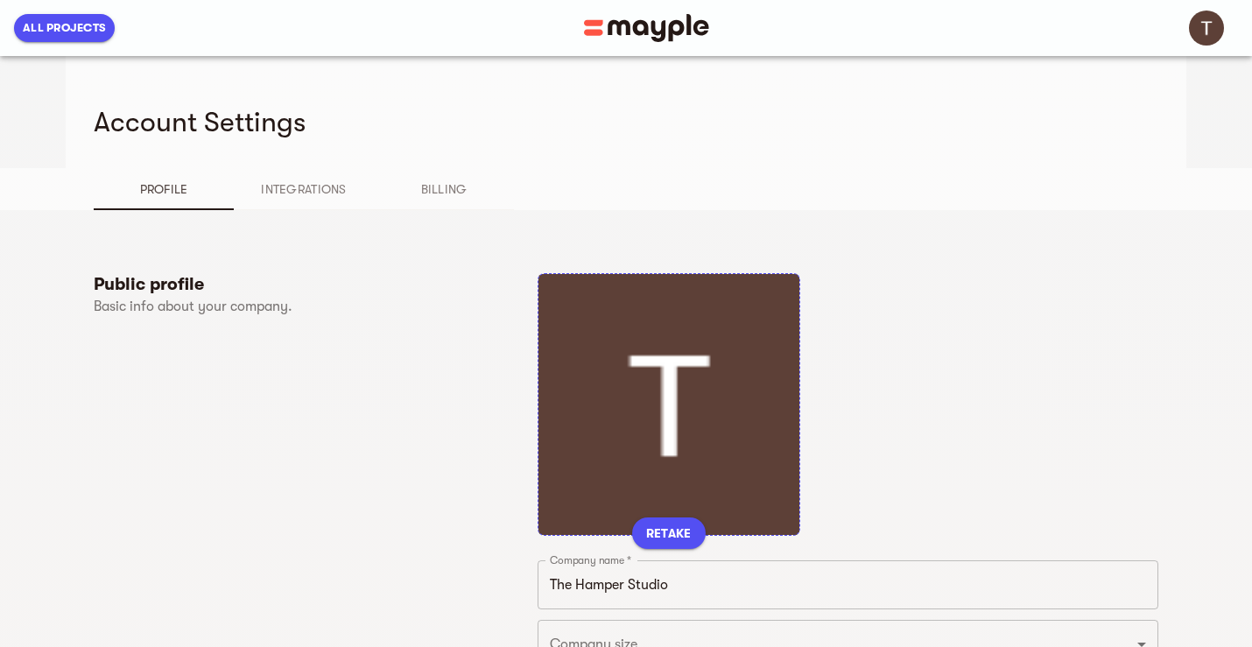
click at [307, 178] on button "Integrations" at bounding box center [304, 189] width 140 height 42
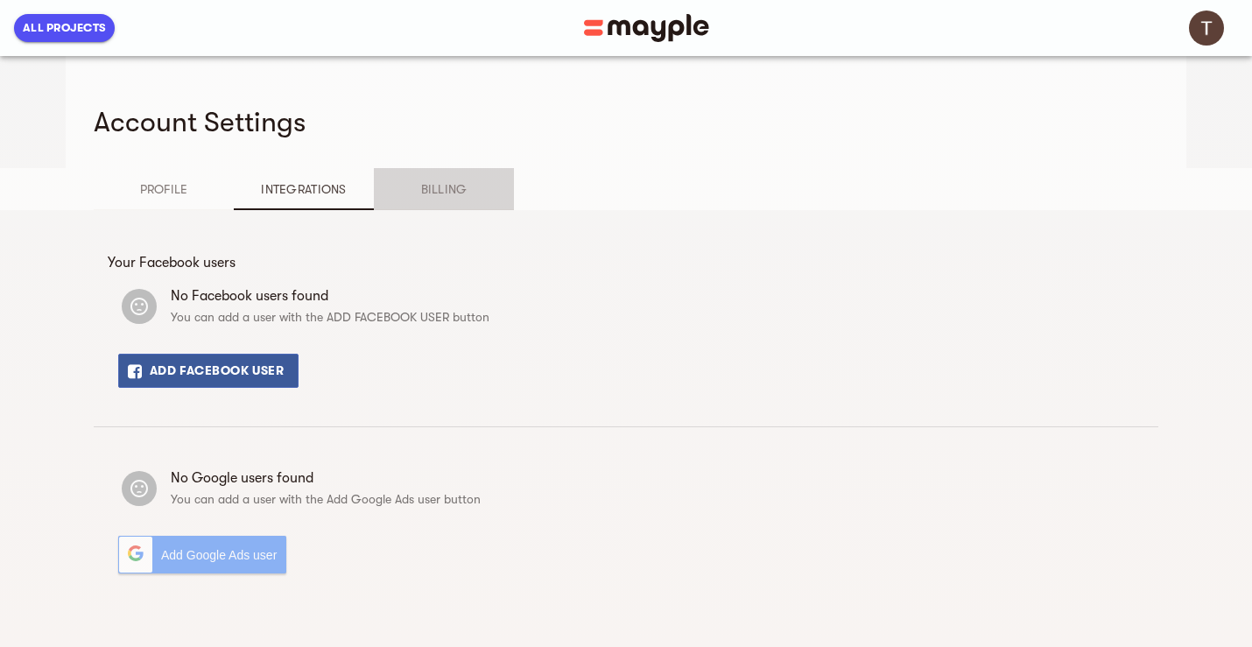
click at [437, 197] on span "Billing" at bounding box center [443, 189] width 119 height 21
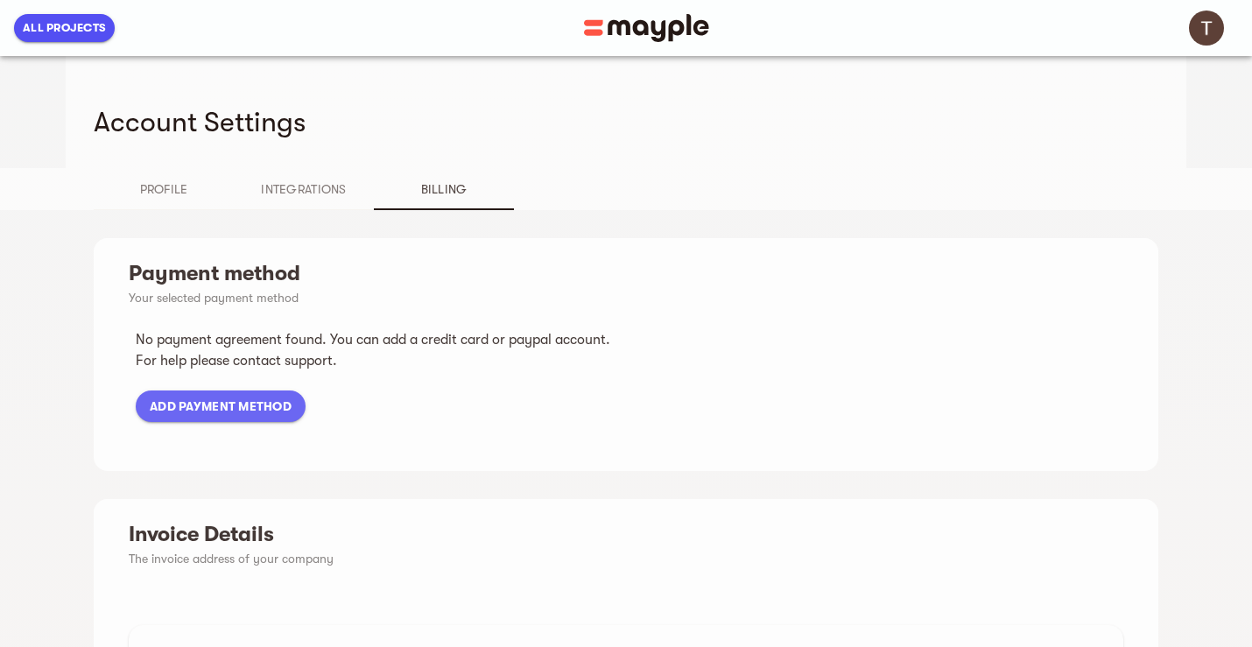
click at [314, 153] on div "Account Settings" at bounding box center [626, 112] width 1065 height 112
click at [298, 174] on button "Integrations" at bounding box center [304, 189] width 140 height 42
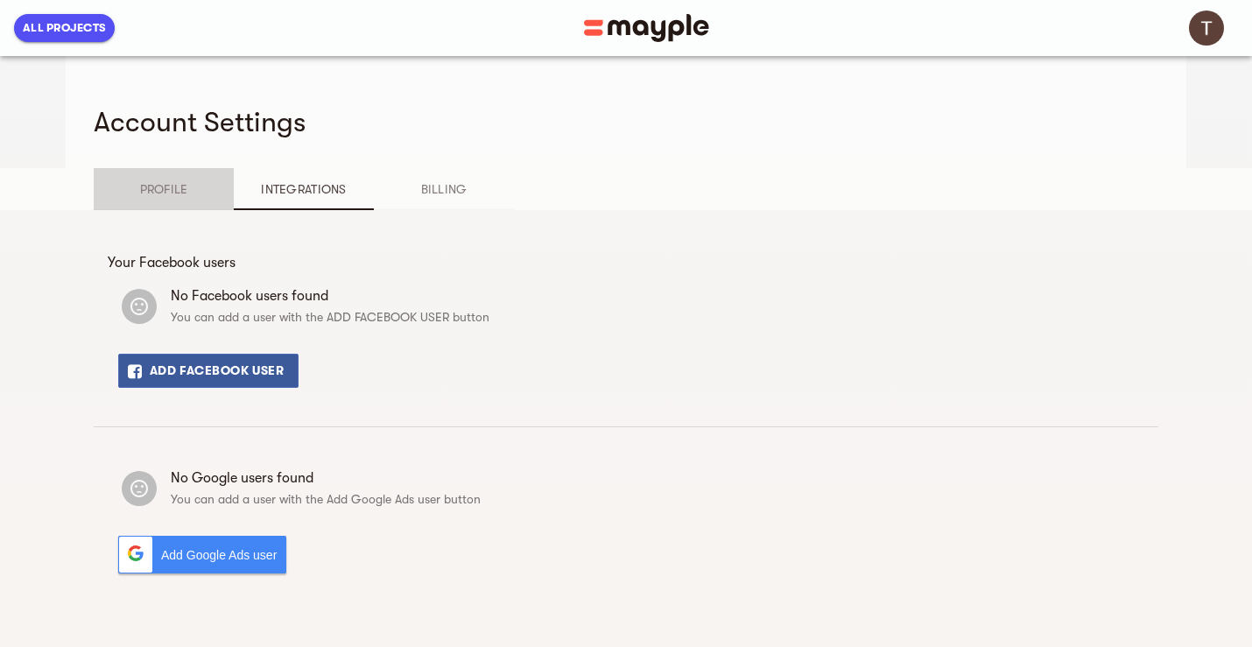
click at [187, 174] on button "Profile" at bounding box center [164, 189] width 140 height 42
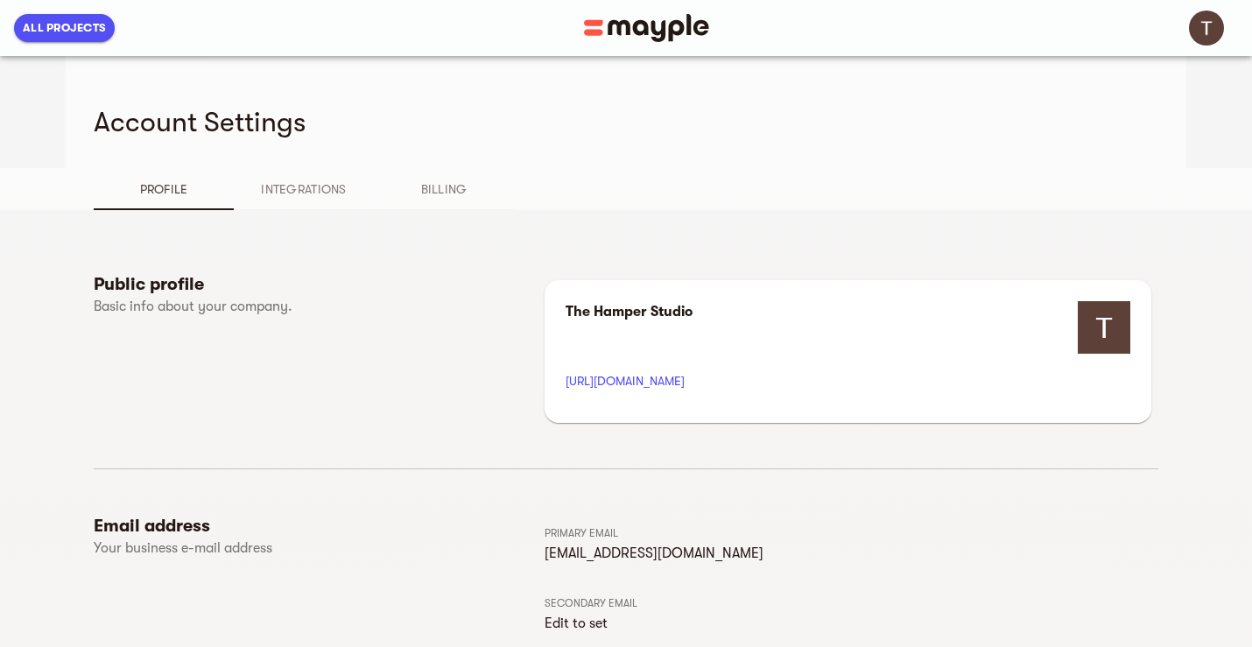
click at [256, 117] on h4 "Account Settings" at bounding box center [619, 122] width 1051 height 35
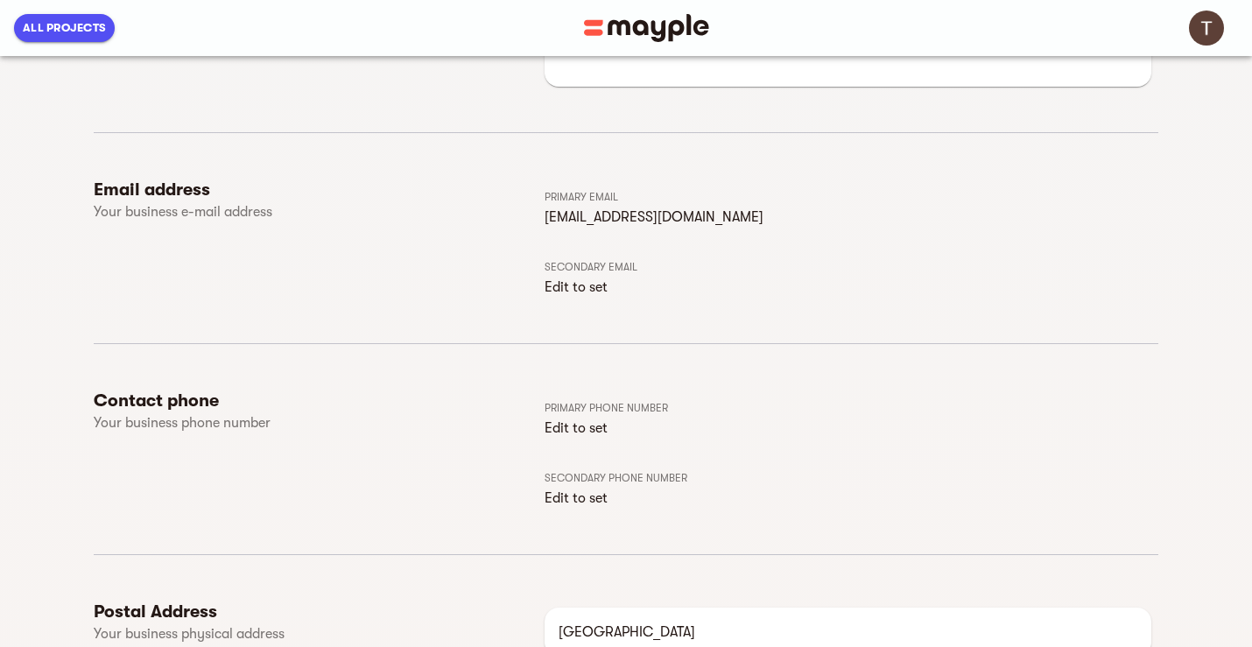
scroll to position [430, 0]
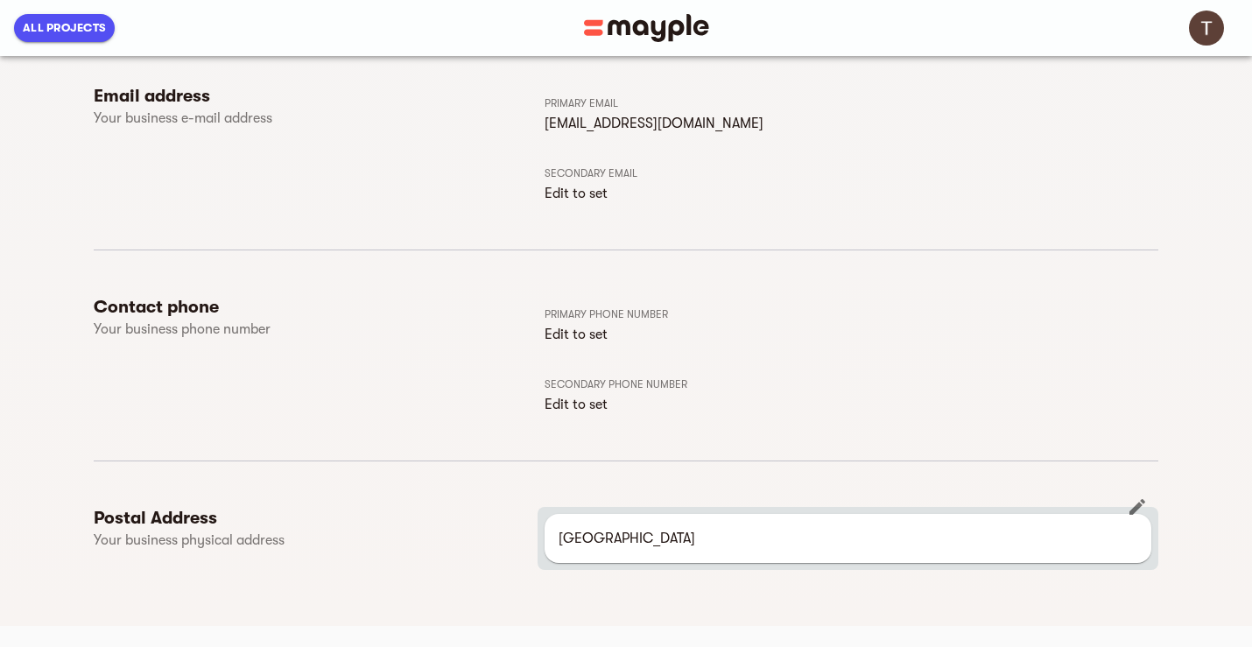
click at [1135, 510] on icon "button" at bounding box center [1138, 507] width 16 height 16
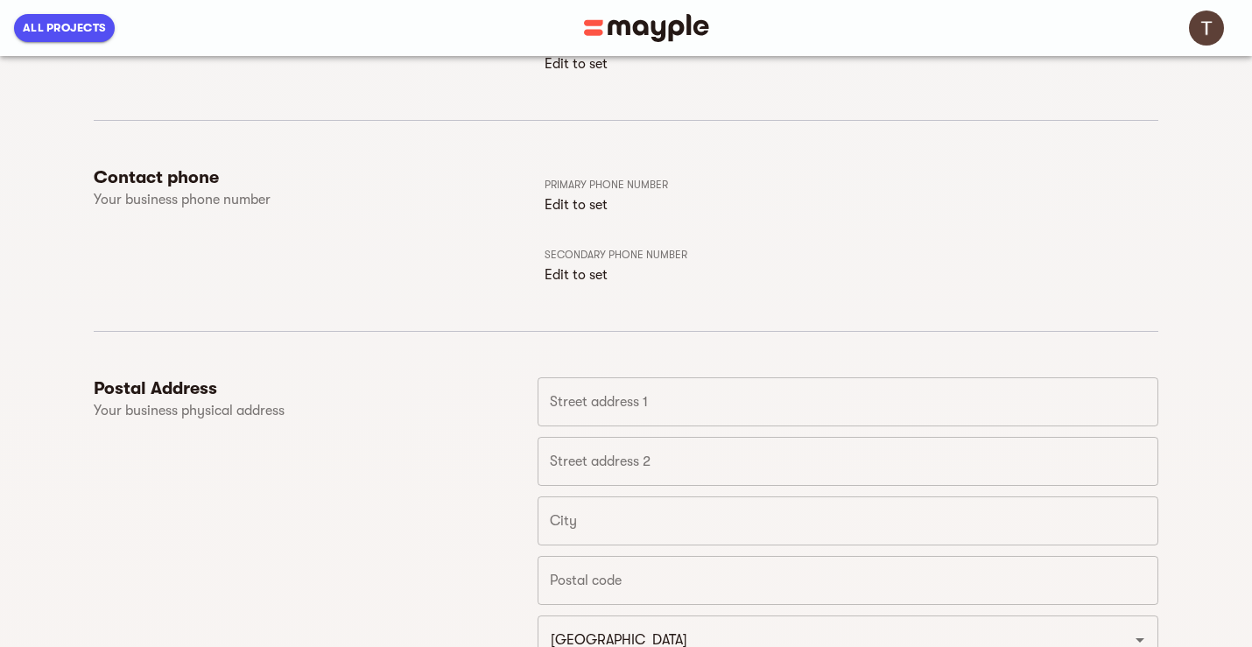
scroll to position [696, 0]
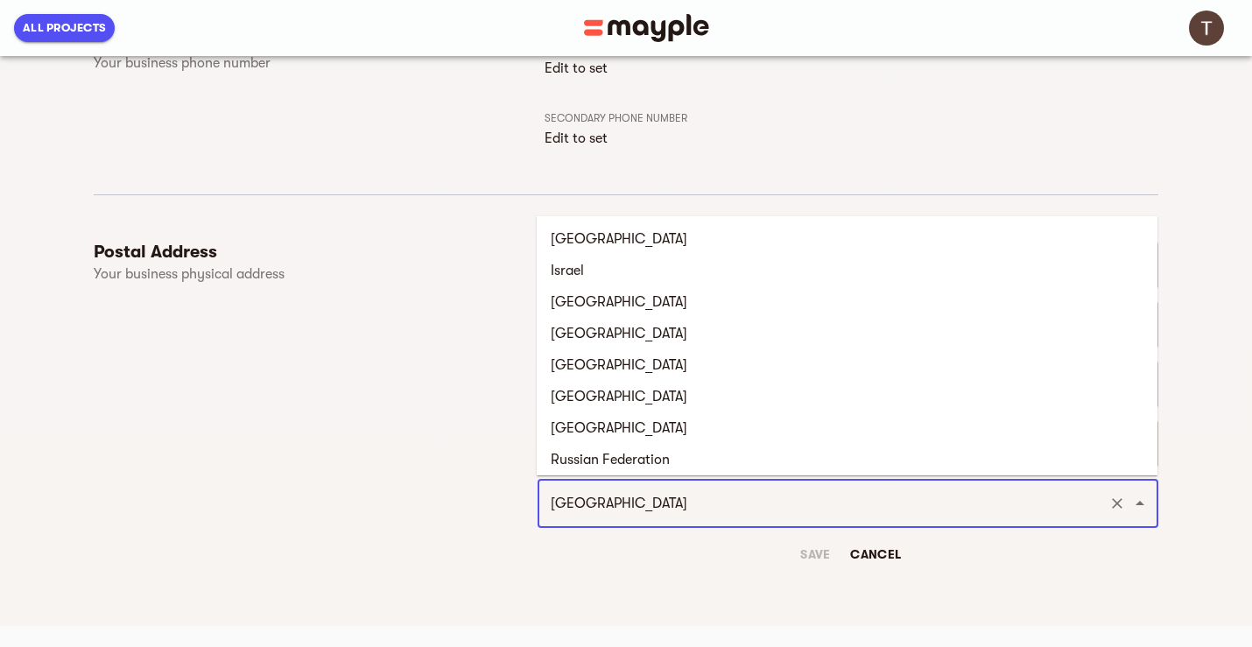
click at [728, 504] on input "United Kingdom" at bounding box center [824, 503] width 556 height 33
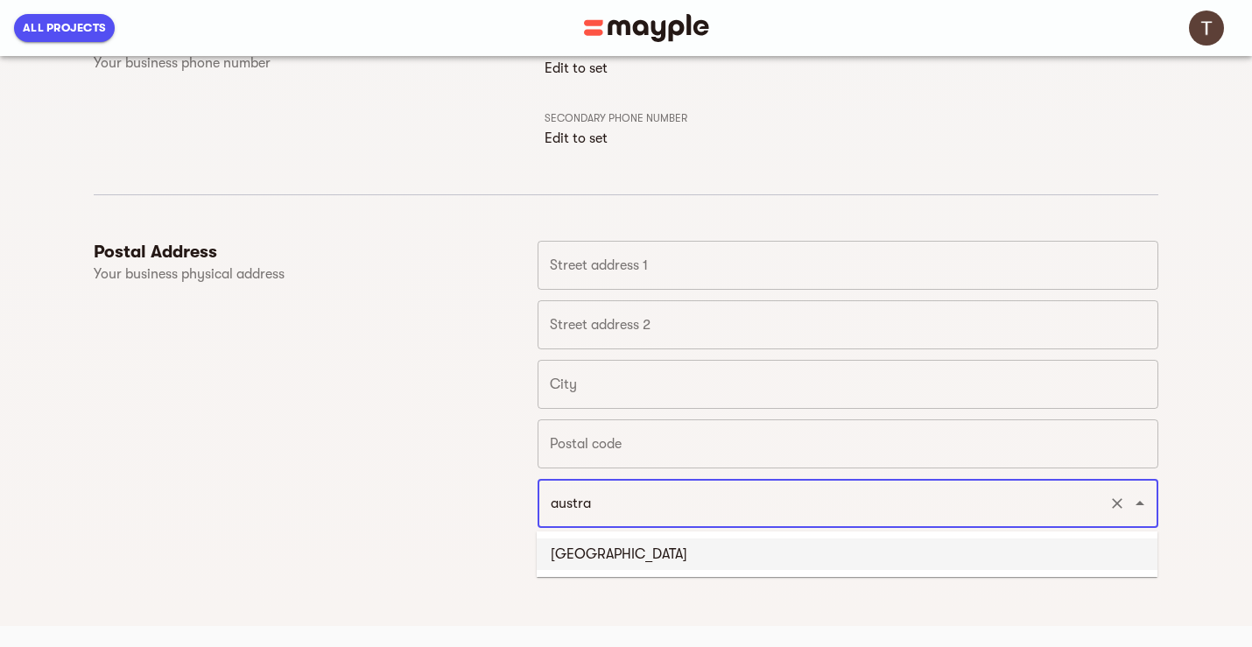
click at [579, 554] on li "Australia" at bounding box center [847, 555] width 621 height 32
type input "Australia"
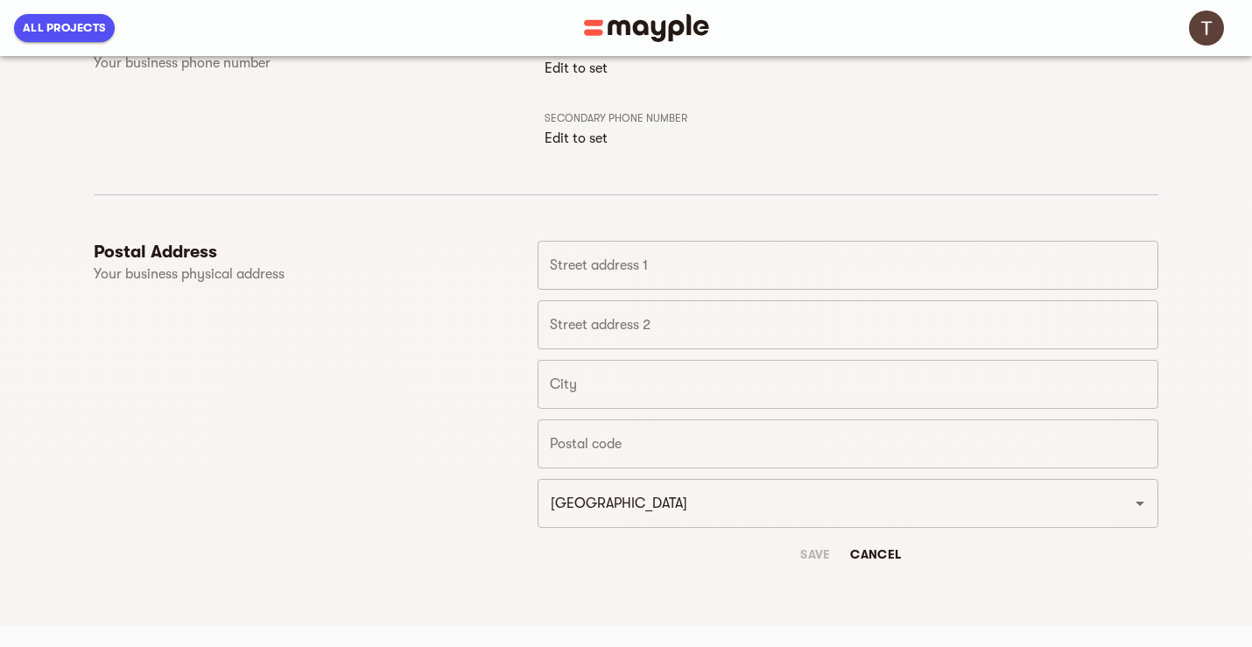
click at [463, 436] on div "Postal Address Your business physical address" at bounding box center [316, 405] width 444 height 329
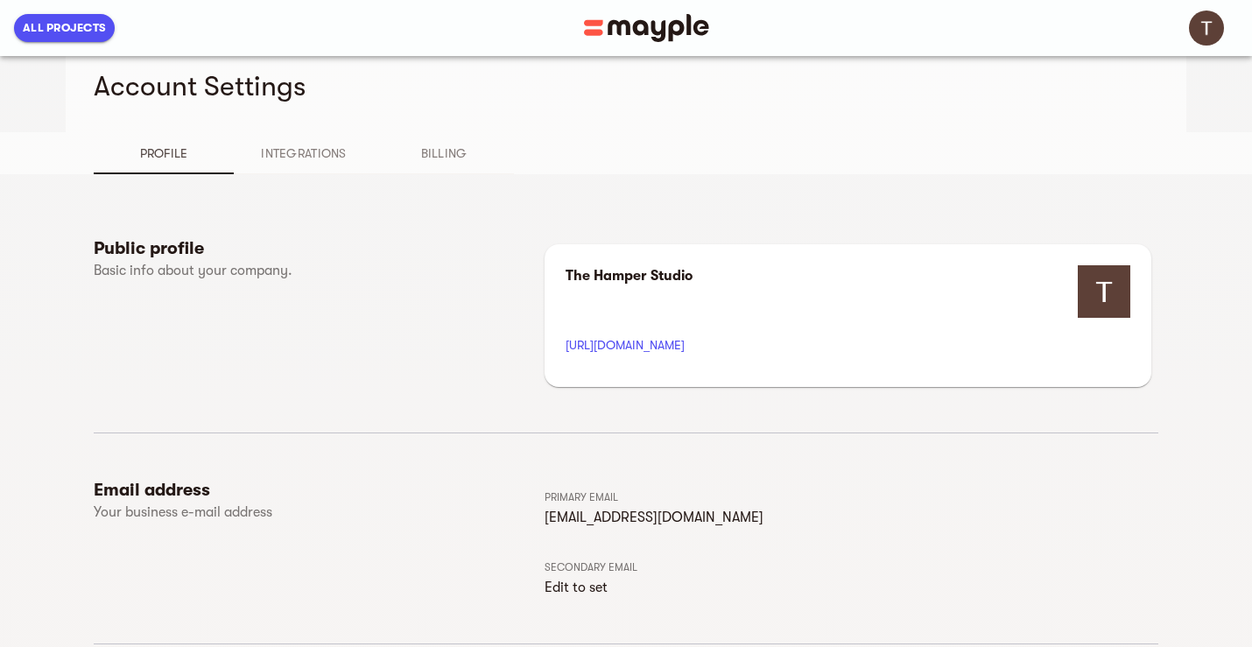
scroll to position [0, 0]
